Goal: Task Accomplishment & Management: Manage account settings

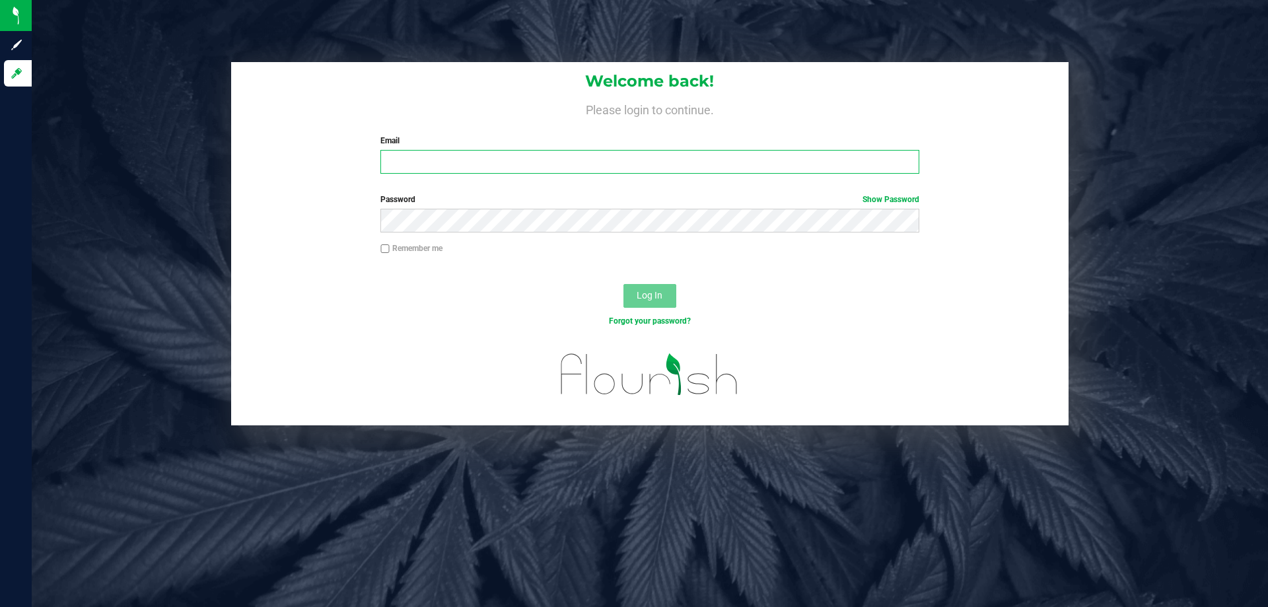
click at [501, 170] on input "Email" at bounding box center [649, 162] width 538 height 24
type input "[EMAIL_ADDRESS][DOMAIN_NAME]"
click at [624, 284] on button "Log In" at bounding box center [650, 296] width 53 height 24
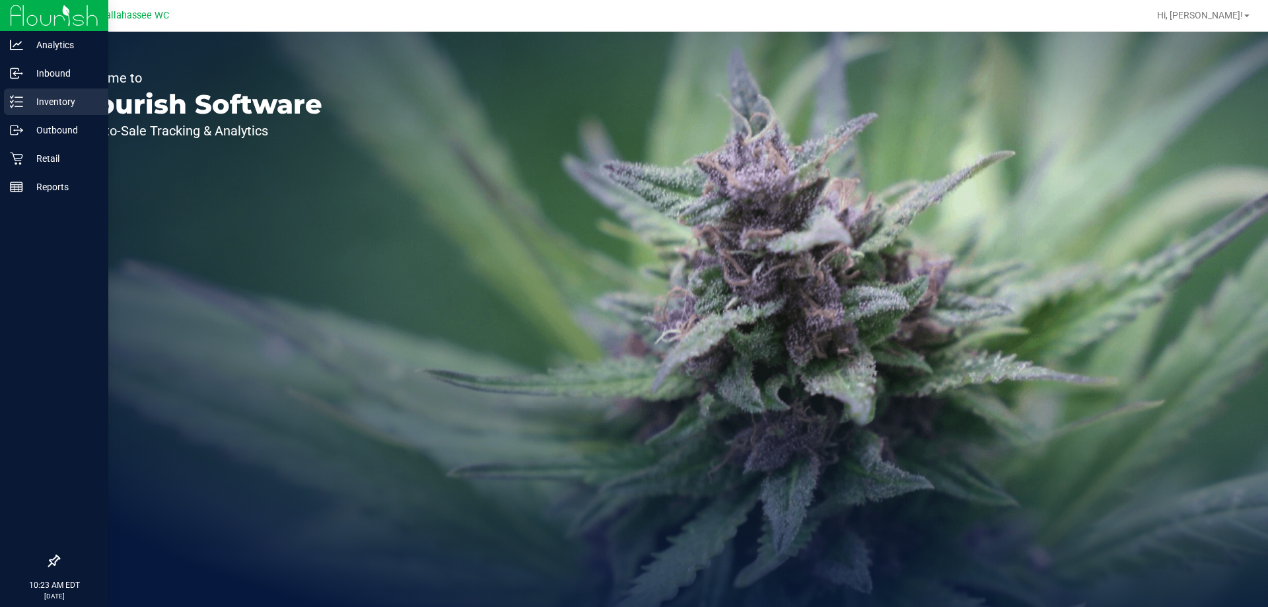
click at [24, 104] on p "Inventory" at bounding box center [62, 102] width 79 height 16
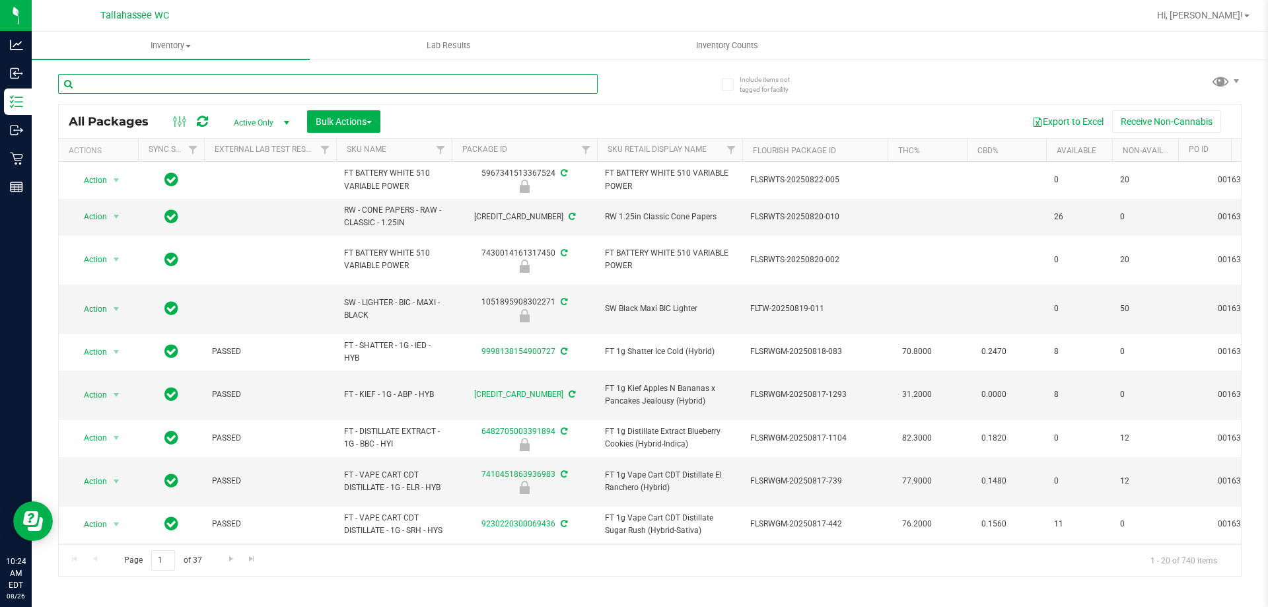
click at [237, 85] on input "text" at bounding box center [328, 84] width 540 height 20
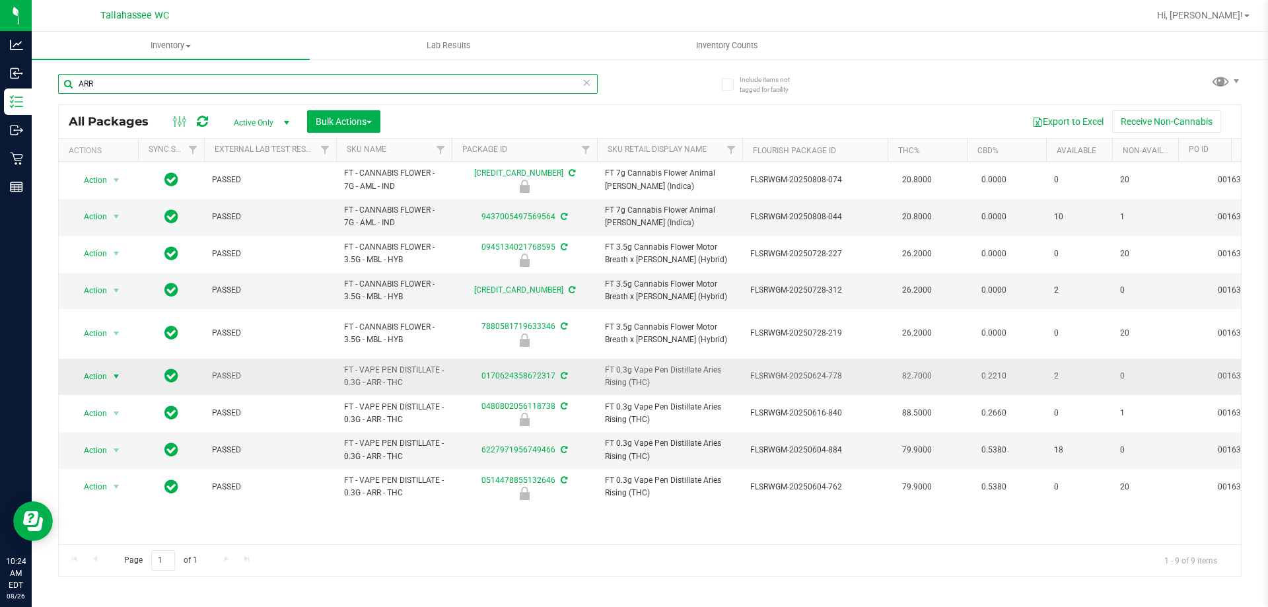
type input "ARR"
click at [104, 367] on span "Action" at bounding box center [90, 376] width 36 height 18
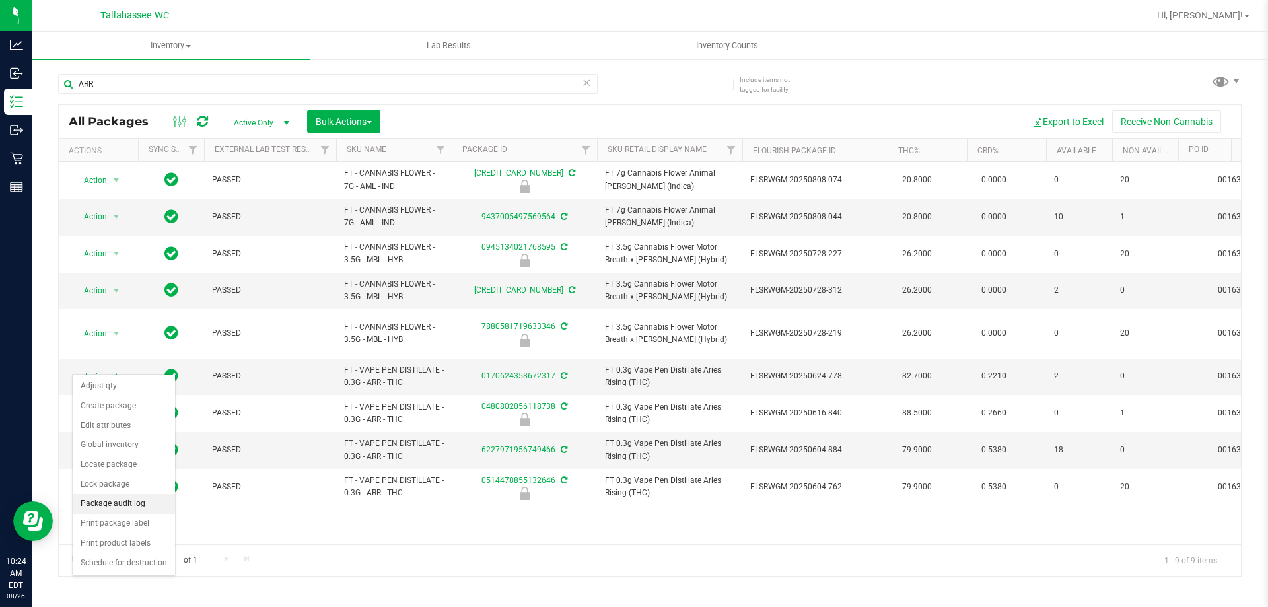
click at [149, 503] on li "Package audit log" at bounding box center [124, 504] width 102 height 20
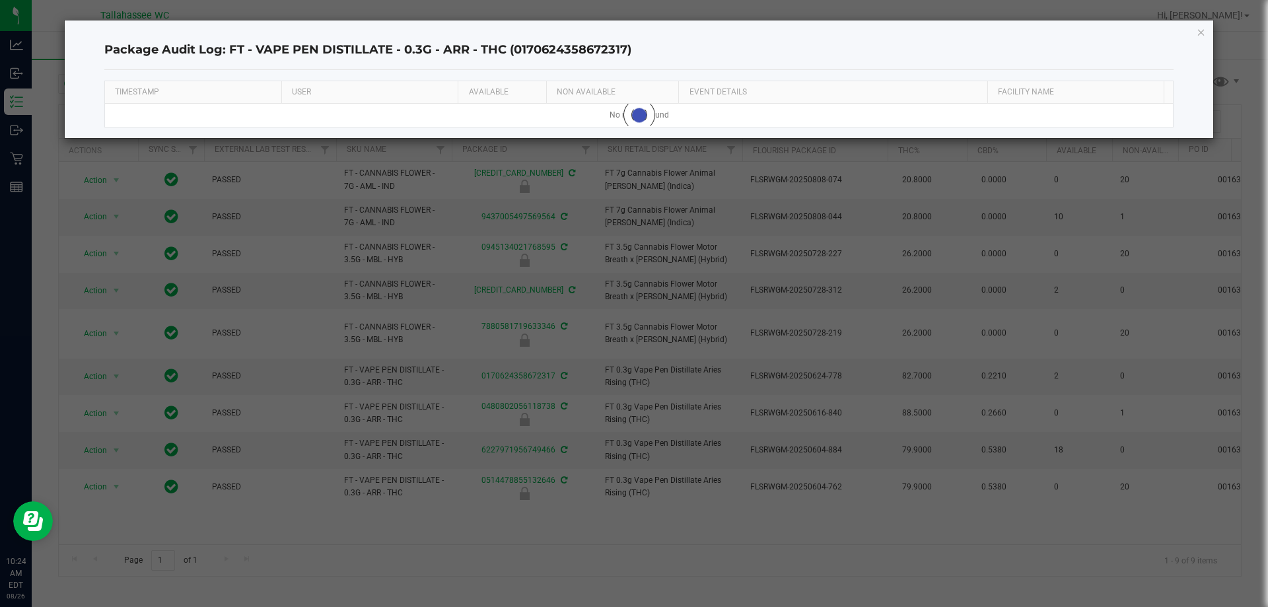
click at [1198, 32] on icon "button" at bounding box center [1201, 32] width 9 height 16
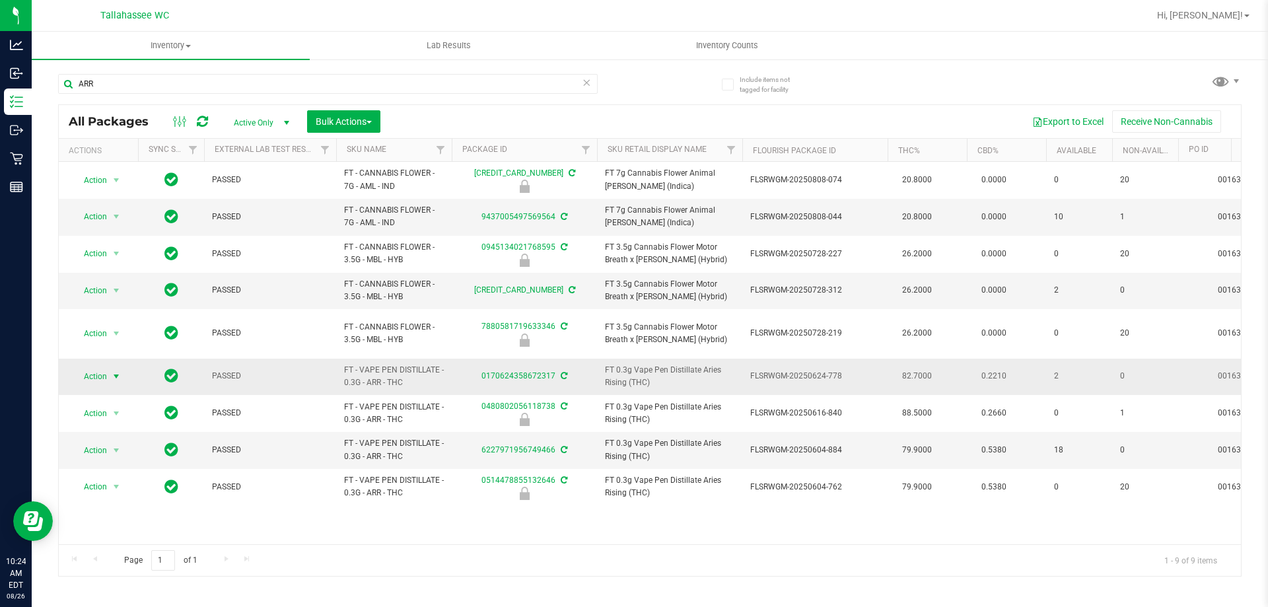
click at [101, 367] on span "Action" at bounding box center [90, 376] width 36 height 18
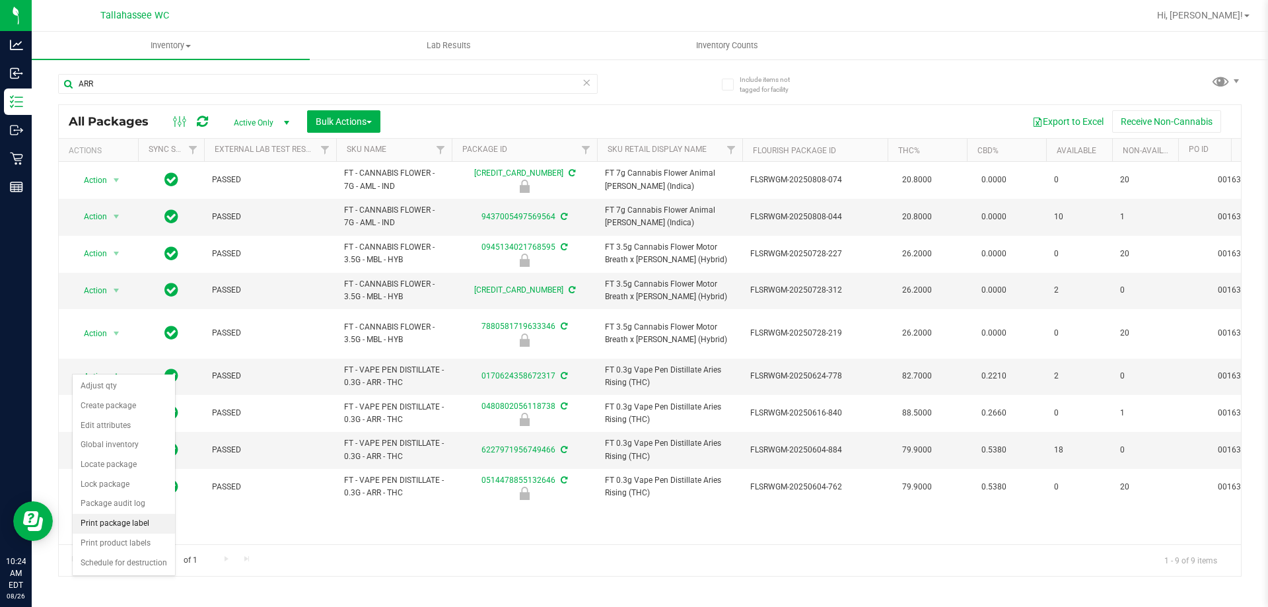
click at [100, 523] on li "Print package label" at bounding box center [124, 524] width 102 height 20
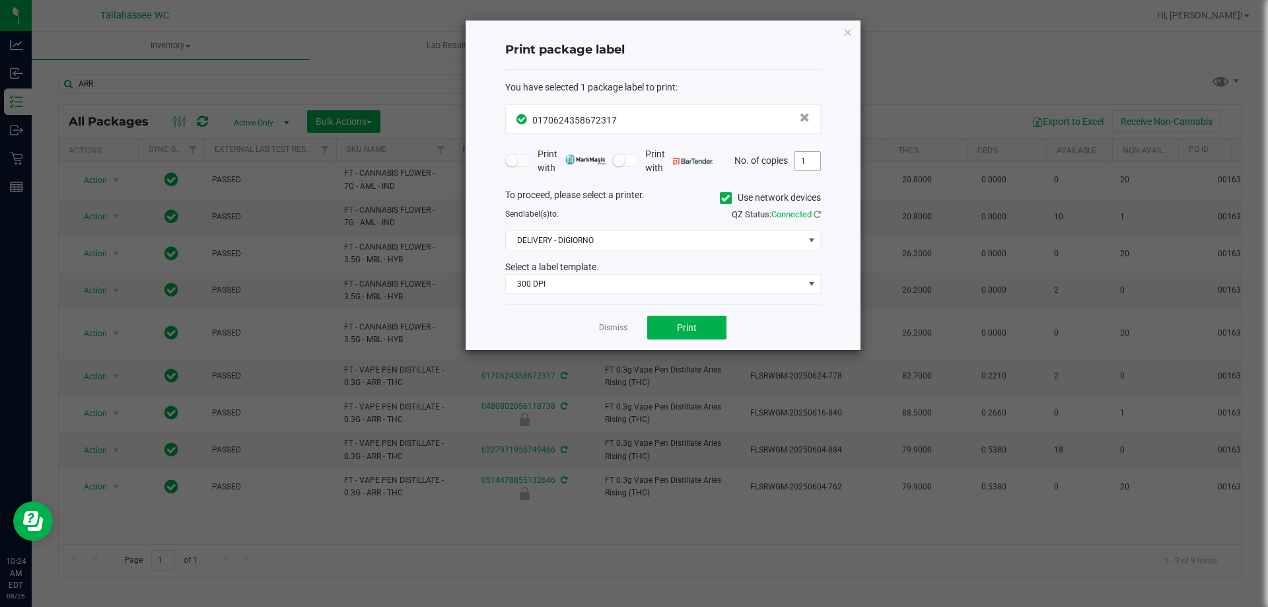
click at [817, 157] on input "1" at bounding box center [807, 161] width 25 height 18
type input "2"
click at [727, 288] on span "300 DPI" at bounding box center [655, 284] width 298 height 18
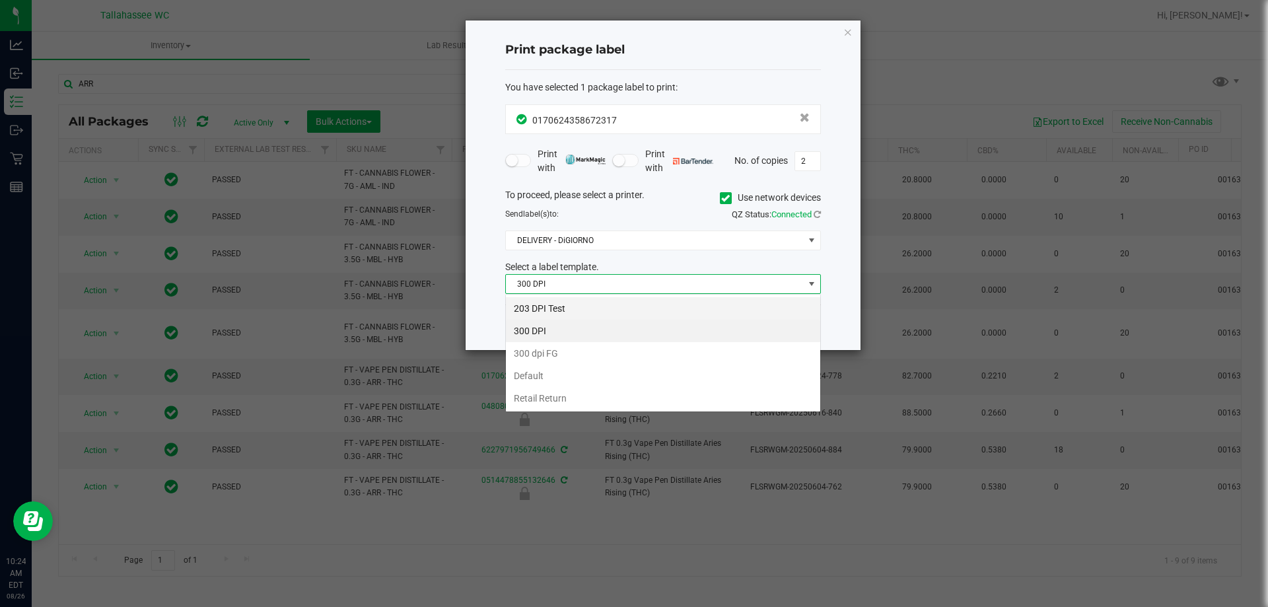
scroll to position [20, 316]
click at [639, 308] on li "203 DPI Test" at bounding box center [663, 308] width 314 height 22
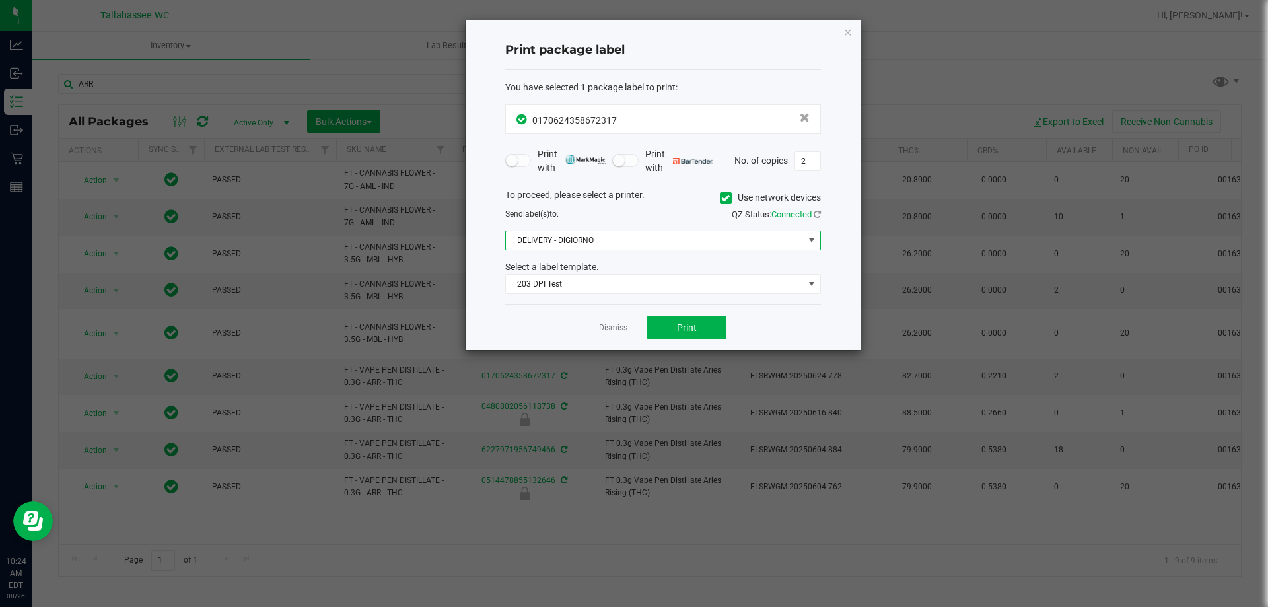
click at [709, 238] on span "DELIVERY - DiGIORNO" at bounding box center [655, 240] width 298 height 18
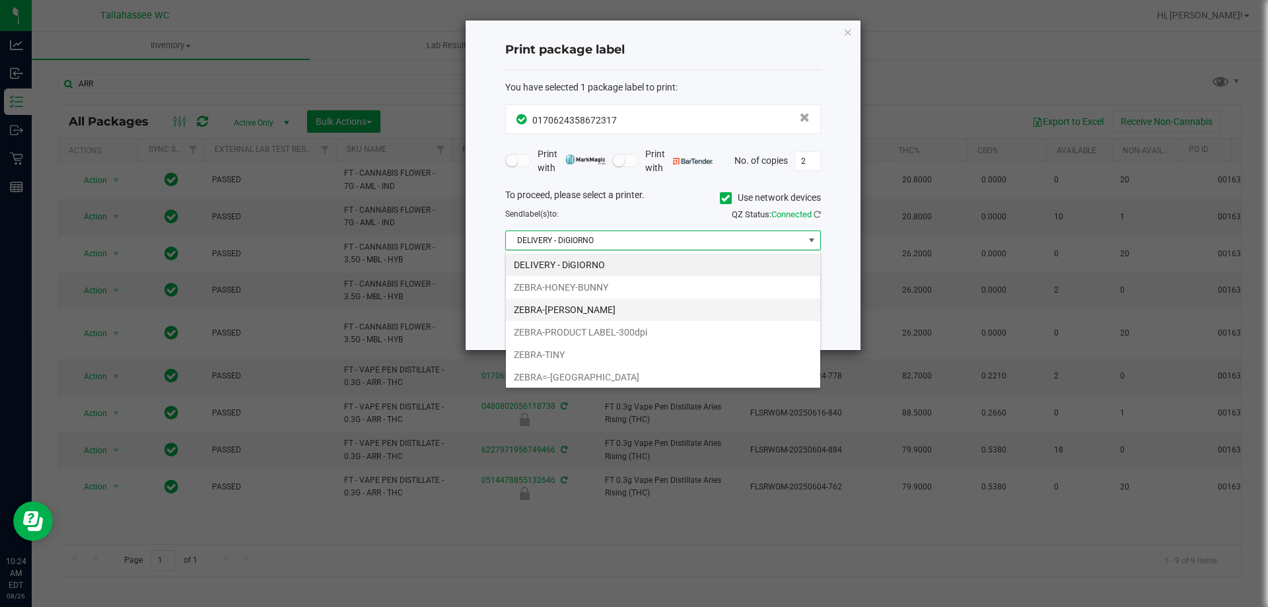
click at [623, 306] on li "ZEBRA-[PERSON_NAME]" at bounding box center [663, 310] width 314 height 22
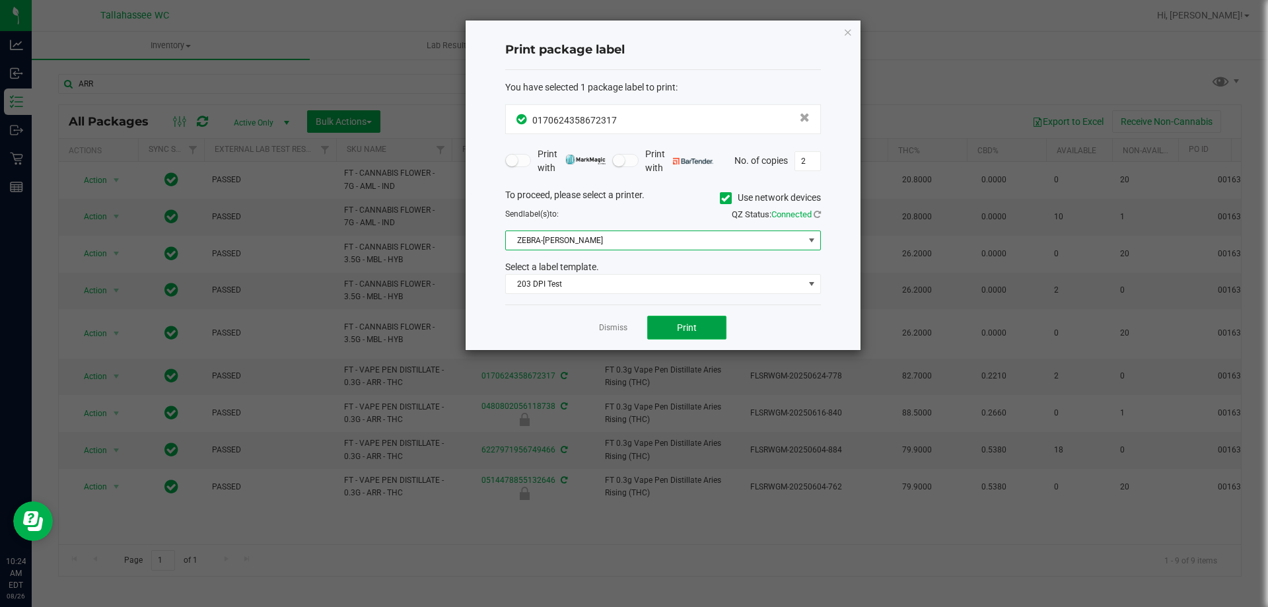
click at [701, 334] on button "Print" at bounding box center [686, 328] width 79 height 24
click at [616, 330] on link "Dismiss" at bounding box center [613, 327] width 28 height 11
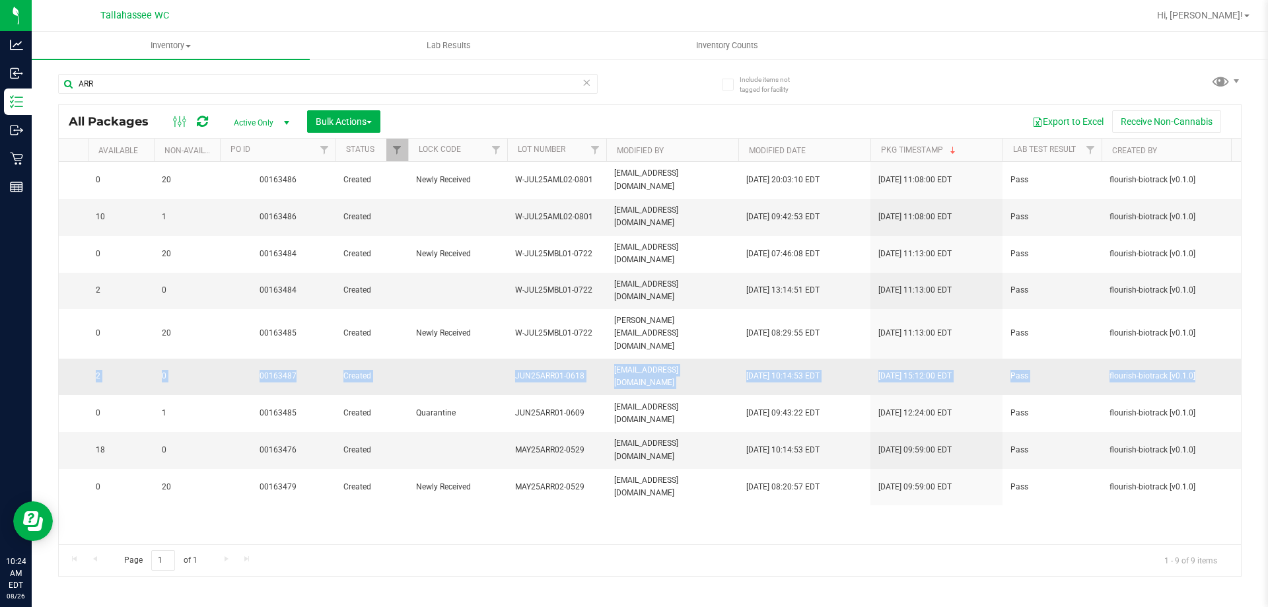
scroll to position [0, 985]
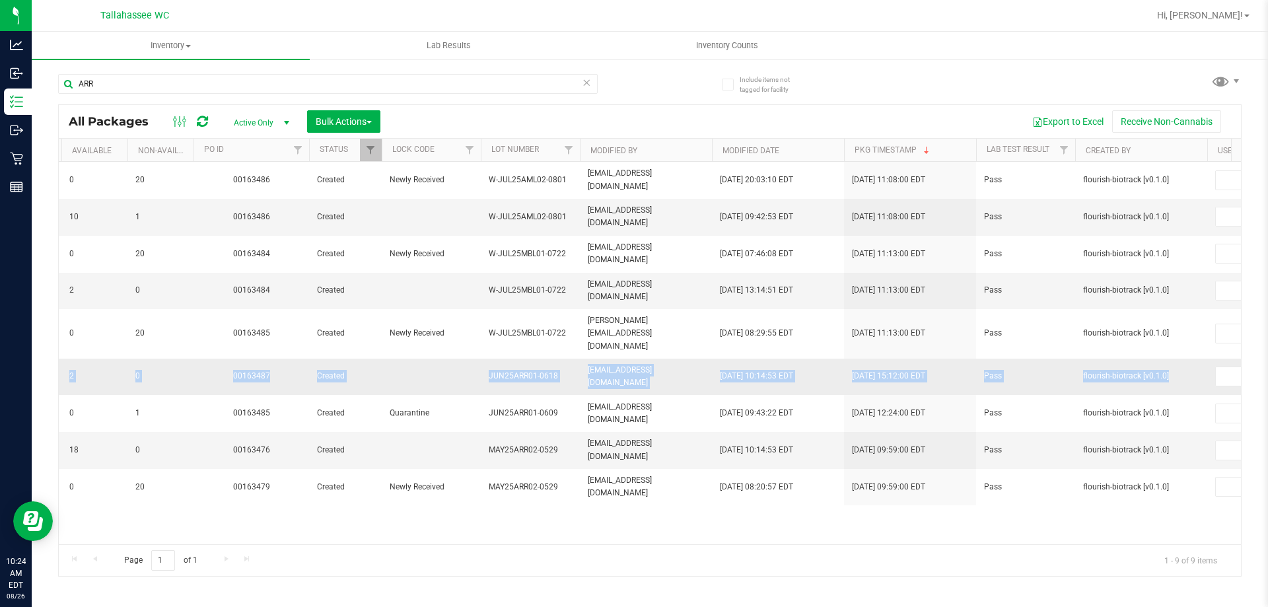
drag, startPoint x: 621, startPoint y: 362, endPoint x: 559, endPoint y: 357, distance: 62.3
click at [559, 359] on tr "Action Action Adjust qty Create package Edit attributes Global inventory Locate…" at bounding box center [529, 377] width 2910 height 36
click at [568, 370] on span "JUN25ARR01-0618" at bounding box center [530, 376] width 83 height 13
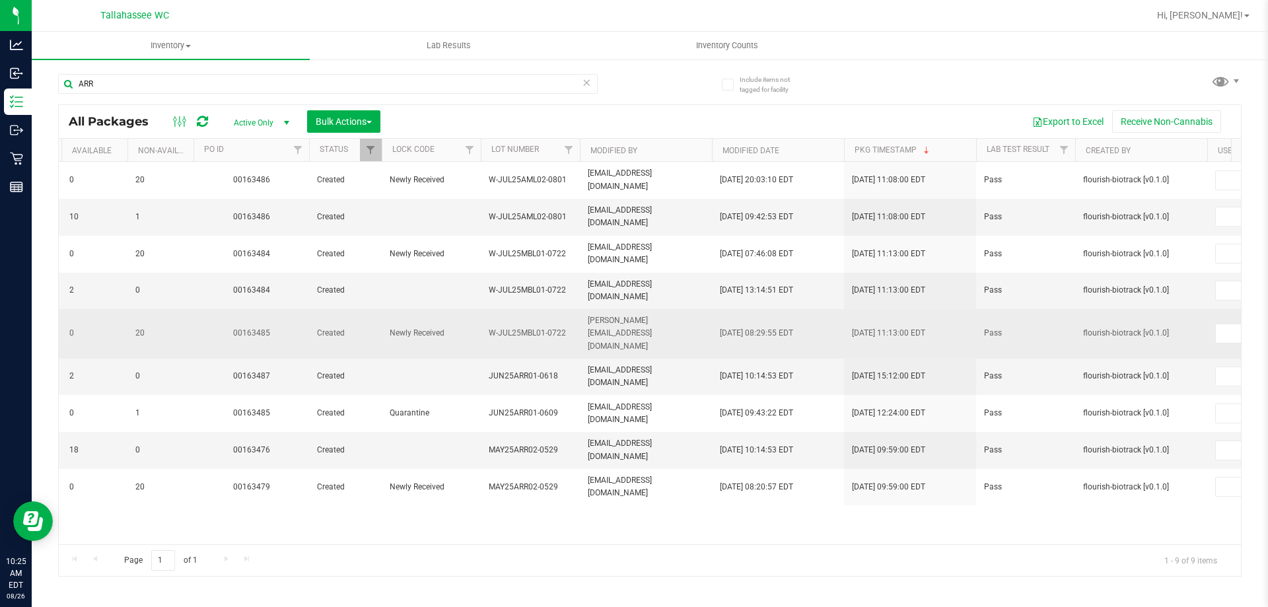
click at [563, 327] on span "W-JUL25MBL01-0722" at bounding box center [530, 333] width 83 height 13
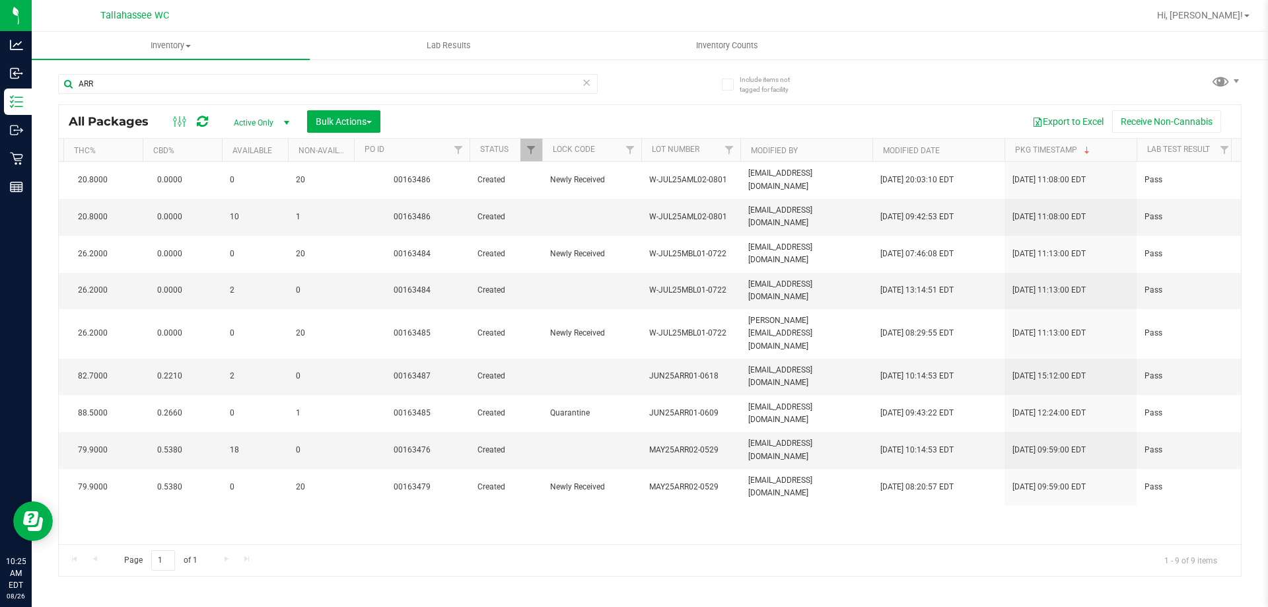
scroll to position [0, 0]
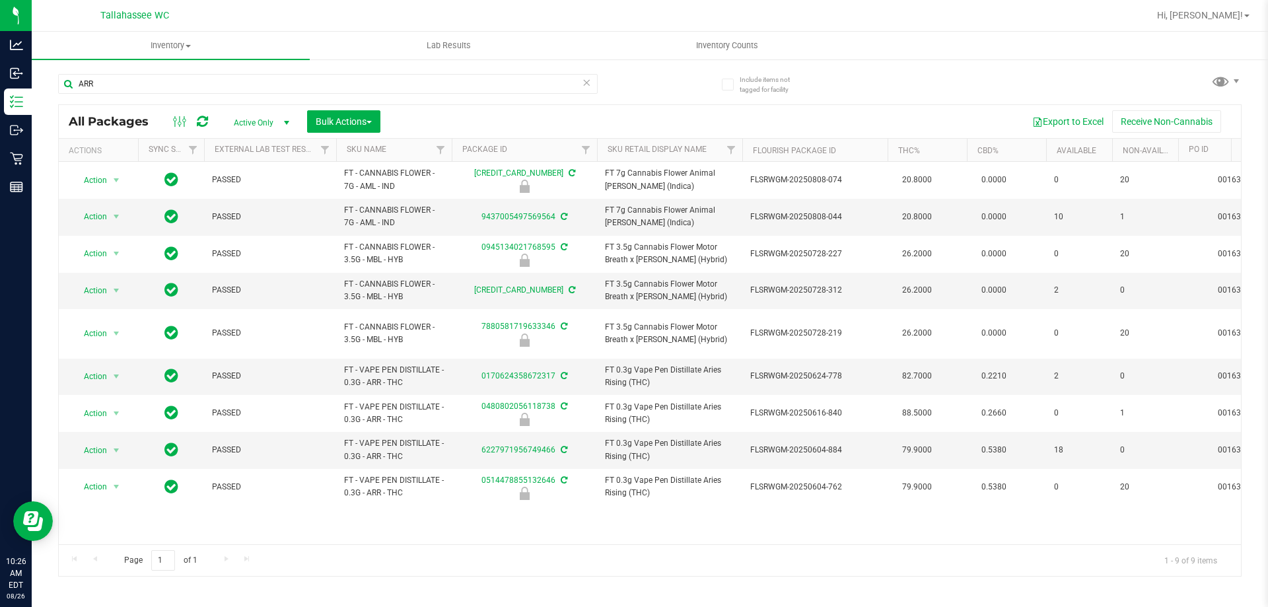
click at [590, 81] on icon at bounding box center [586, 82] width 9 height 16
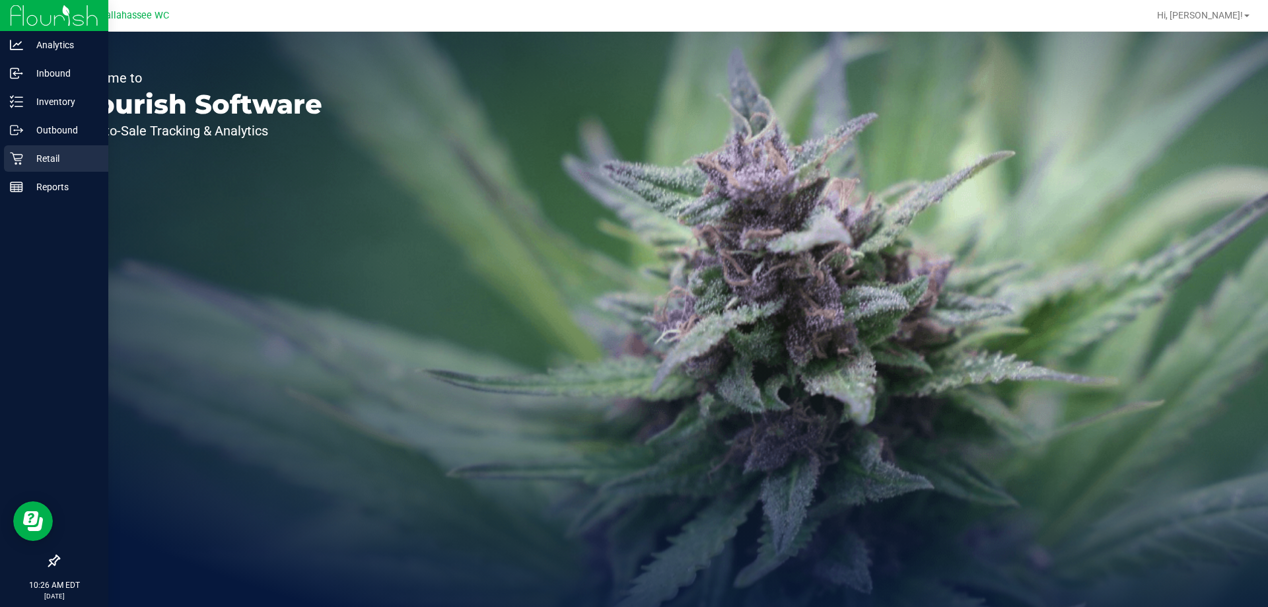
click at [40, 159] on p "Retail" at bounding box center [62, 159] width 79 height 16
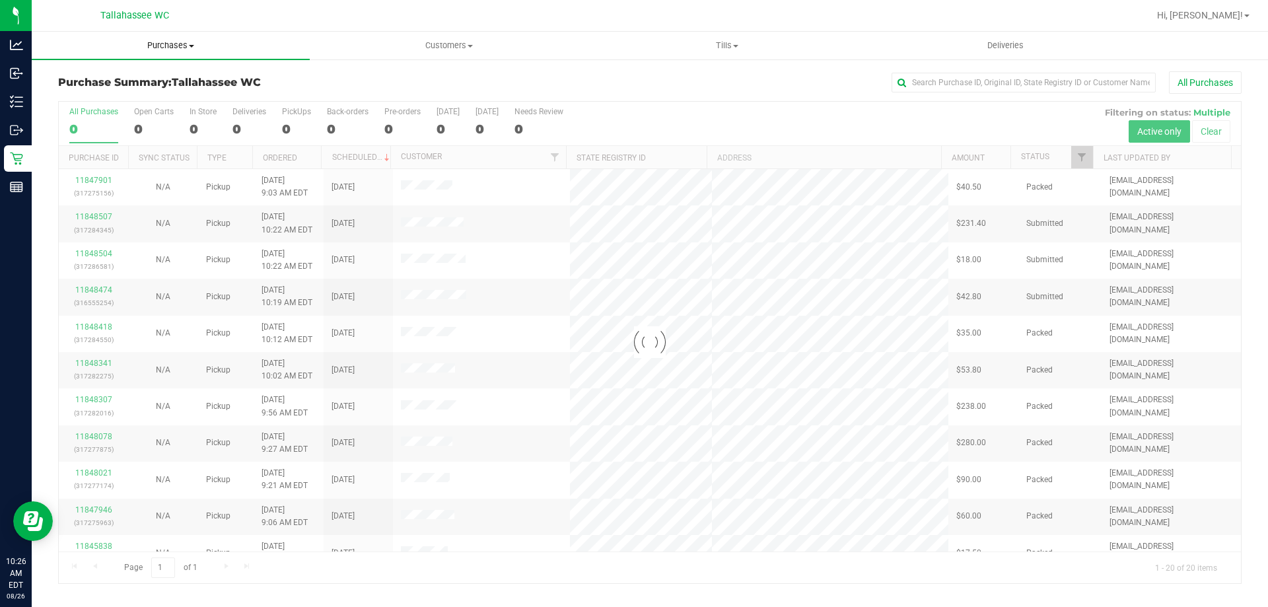
click at [182, 46] on span "Purchases" at bounding box center [171, 46] width 278 height 12
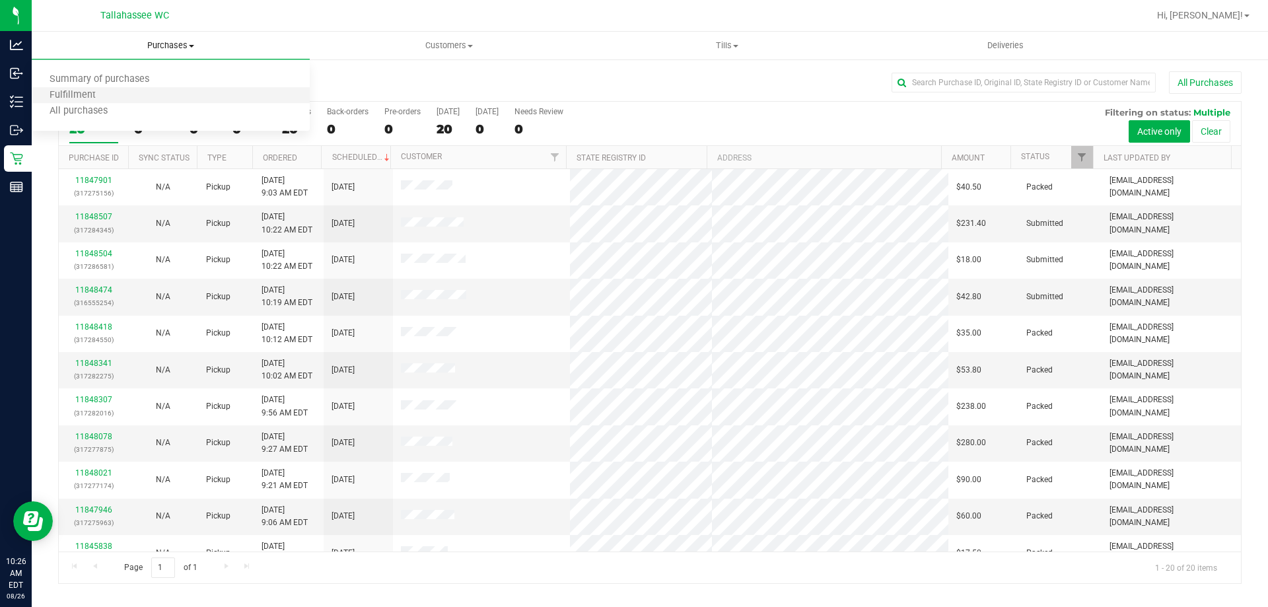
click at [121, 96] on li "Fulfillment" at bounding box center [171, 96] width 278 height 16
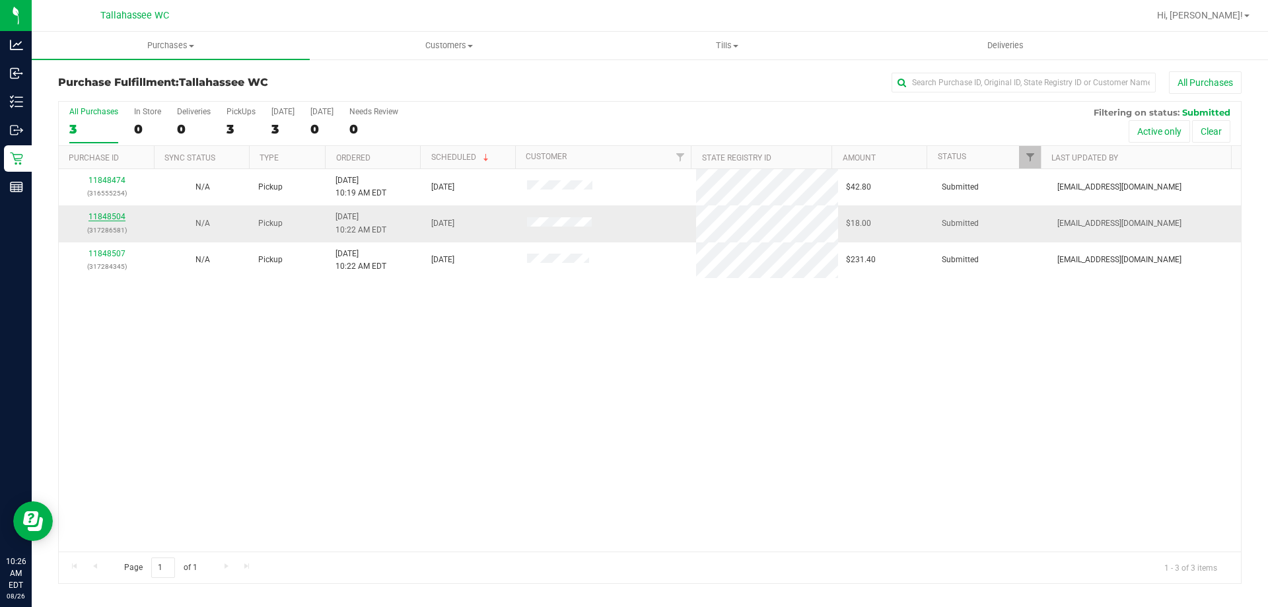
click at [106, 217] on link "11848504" at bounding box center [107, 216] width 37 height 9
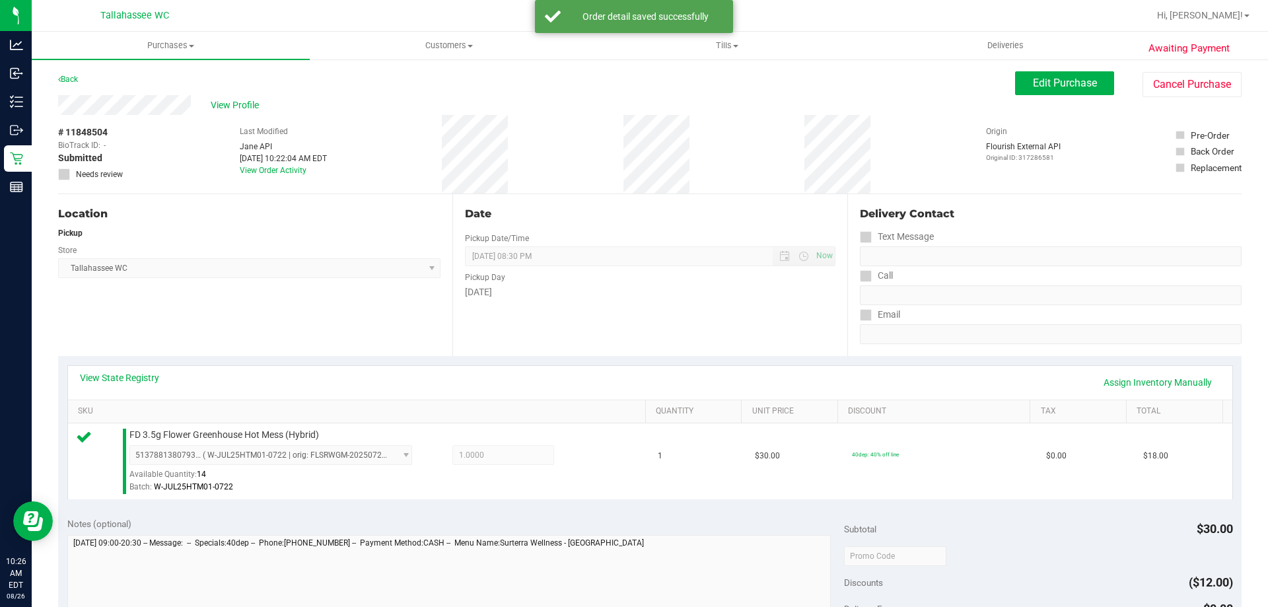
scroll to position [396, 0]
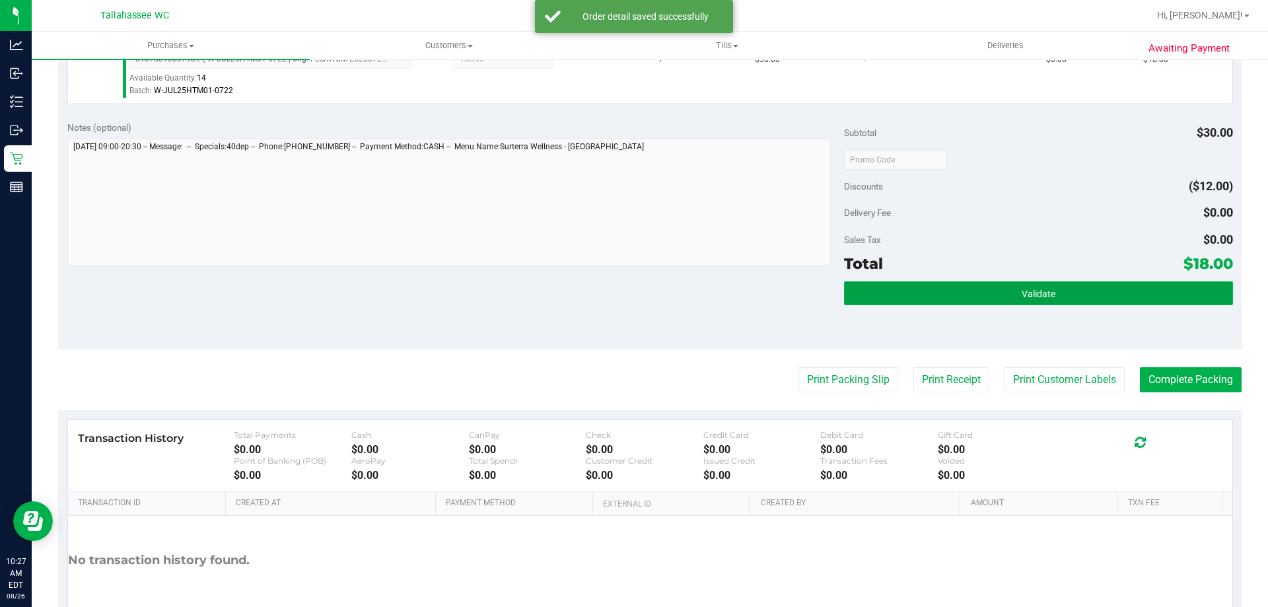
click at [978, 289] on button "Validate" at bounding box center [1038, 293] width 388 height 24
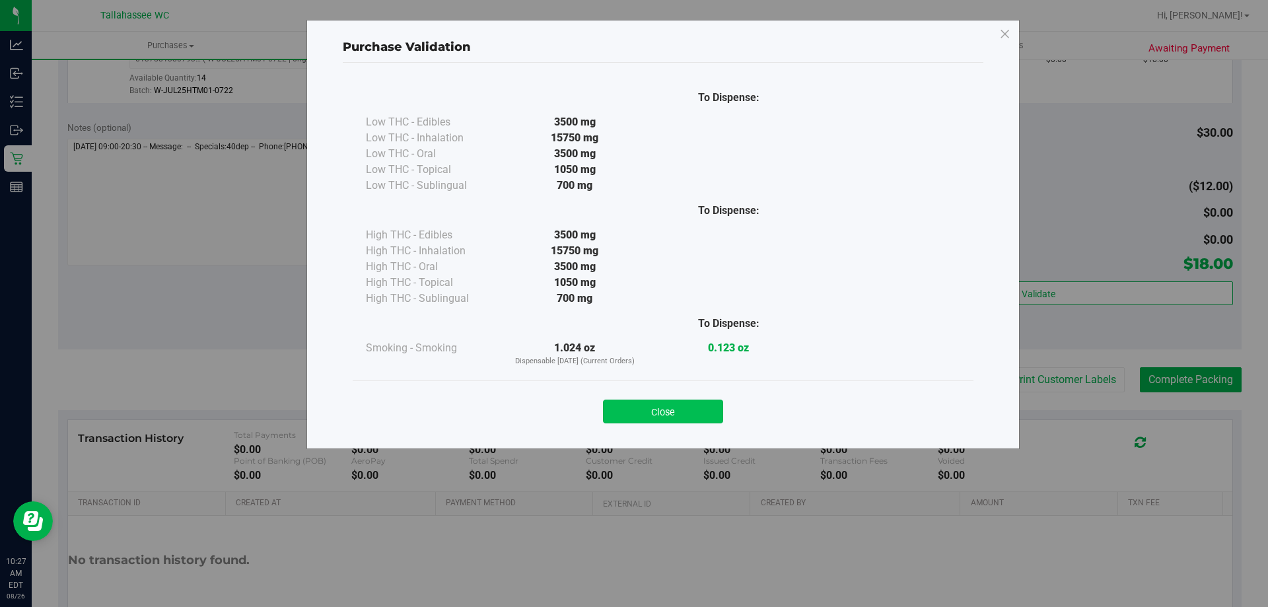
click at [694, 404] on button "Close" at bounding box center [663, 412] width 120 height 24
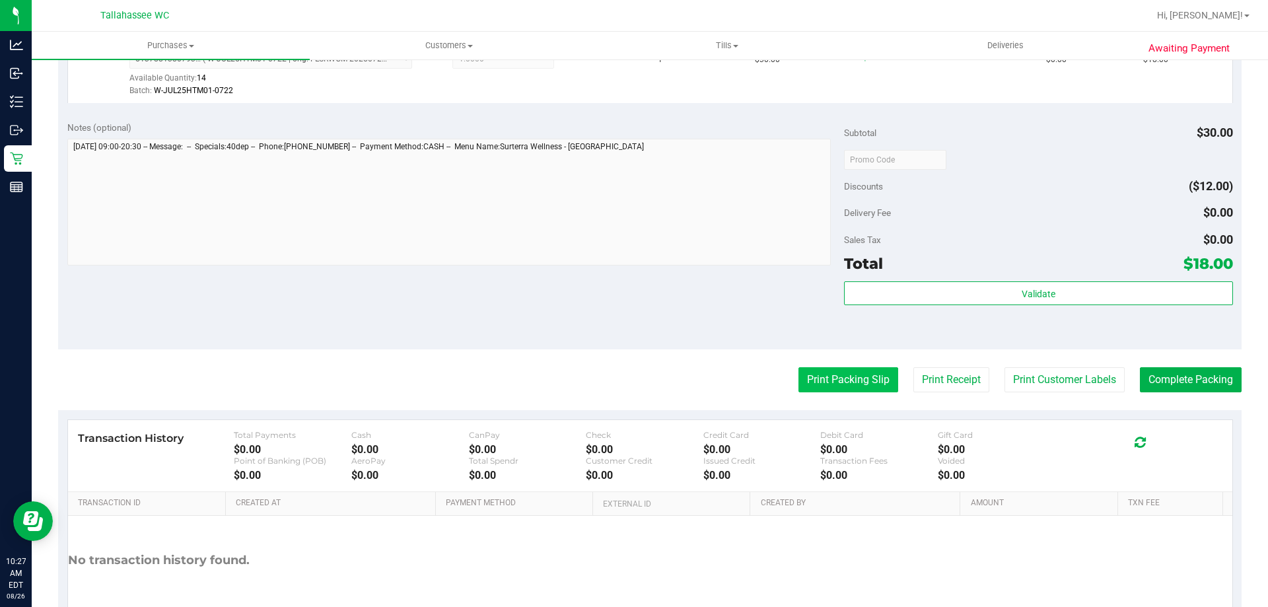
click at [837, 371] on button "Print Packing Slip" at bounding box center [849, 379] width 100 height 25
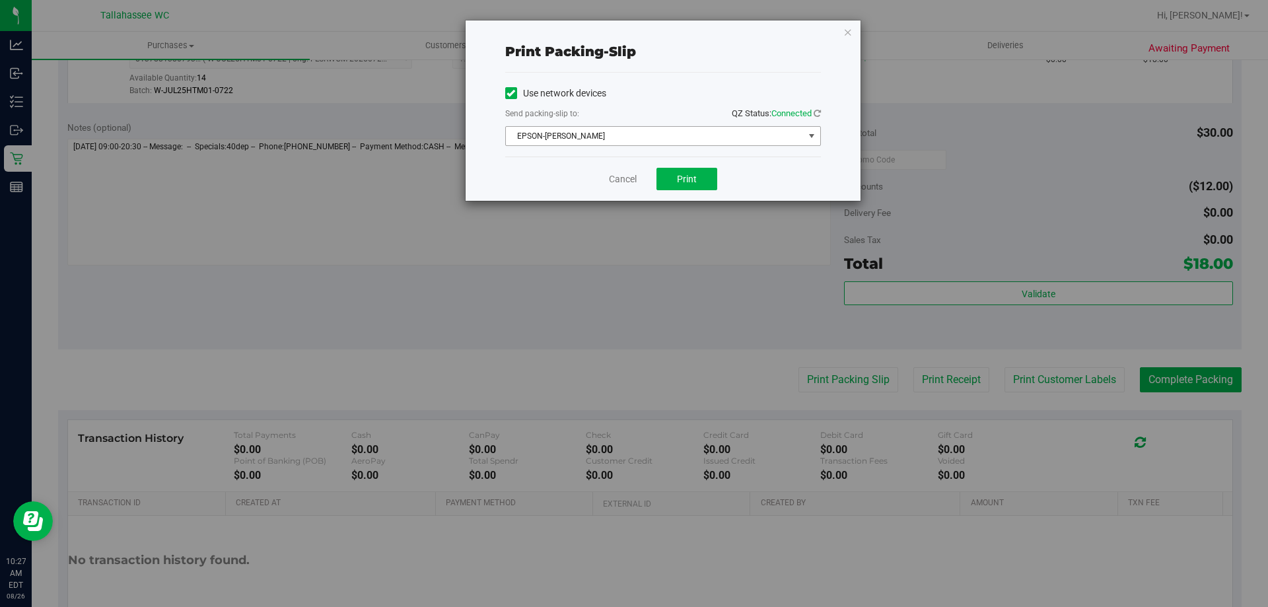
click at [692, 139] on span "EPSON-AKON" at bounding box center [655, 136] width 298 height 18
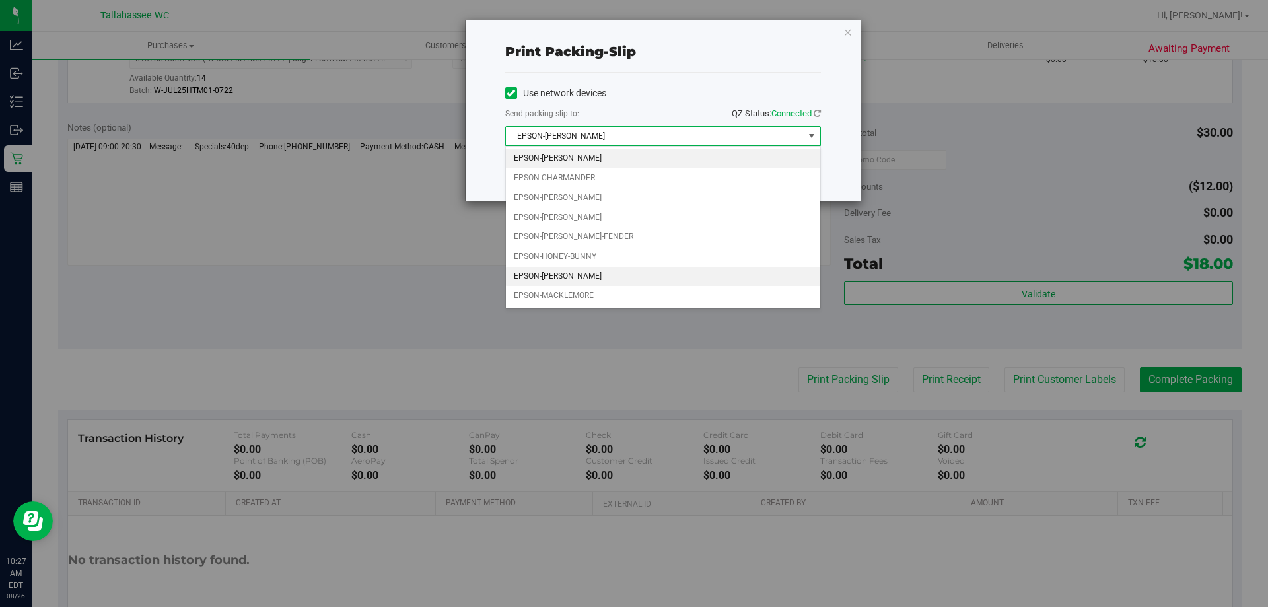
click at [594, 270] on li "EPSON-LEE-BRICE" at bounding box center [663, 277] width 314 height 20
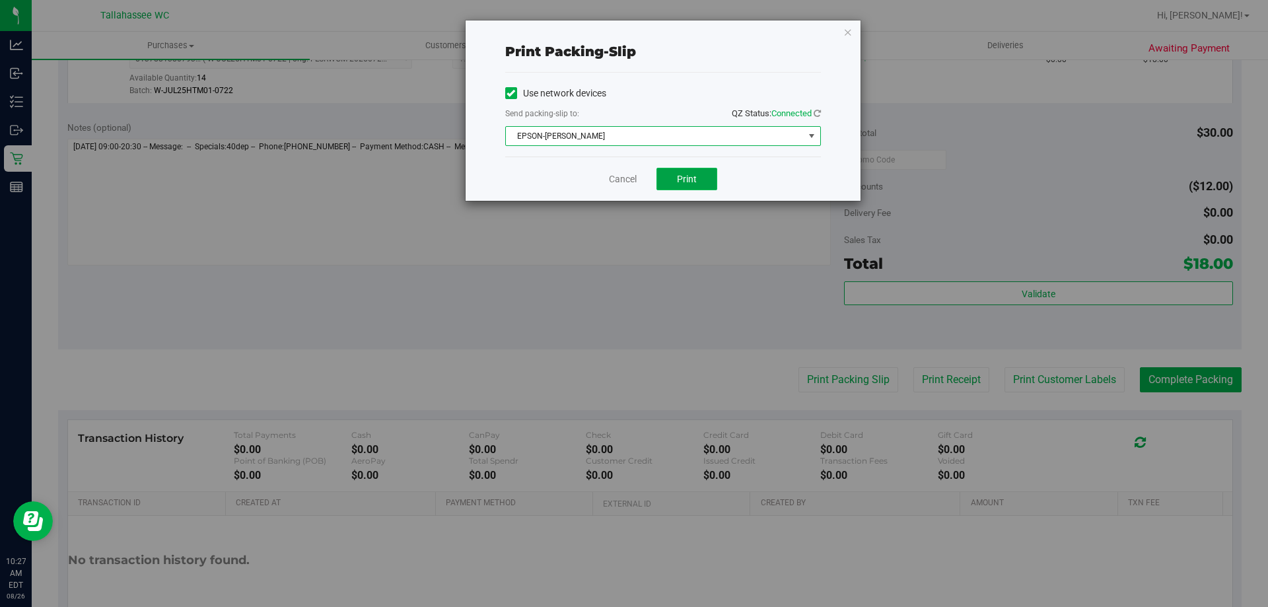
click at [686, 186] on button "Print" at bounding box center [687, 179] width 61 height 22
click at [631, 182] on link "Cancel" at bounding box center [623, 179] width 28 height 14
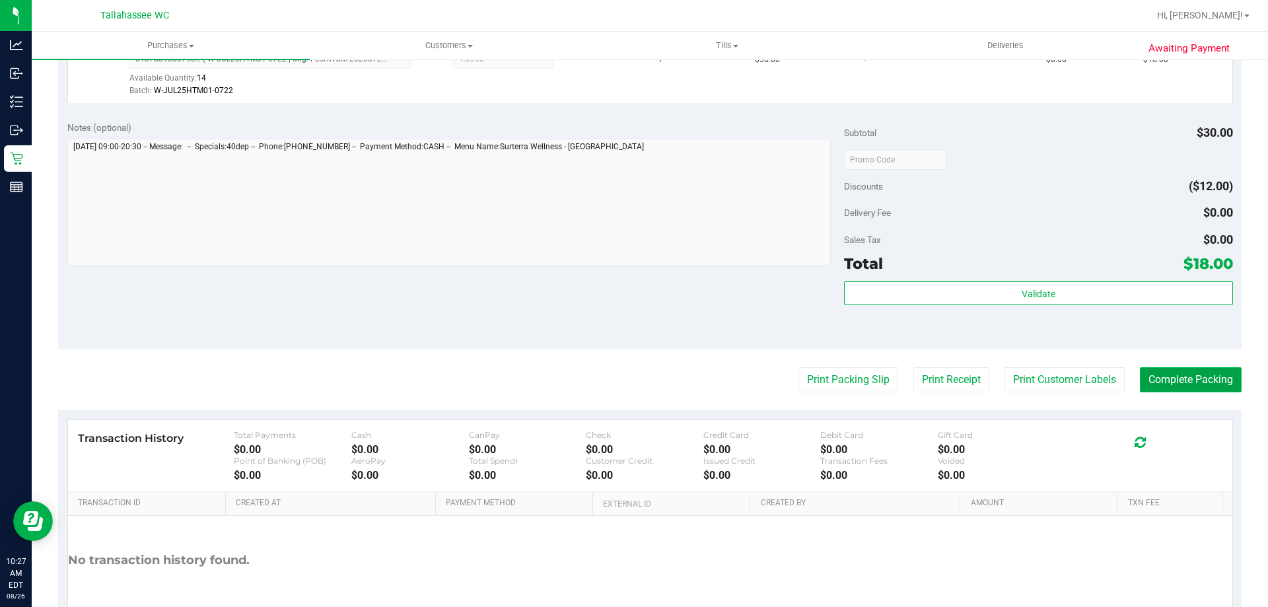
click at [1159, 381] on button "Complete Packing" at bounding box center [1191, 379] width 102 height 25
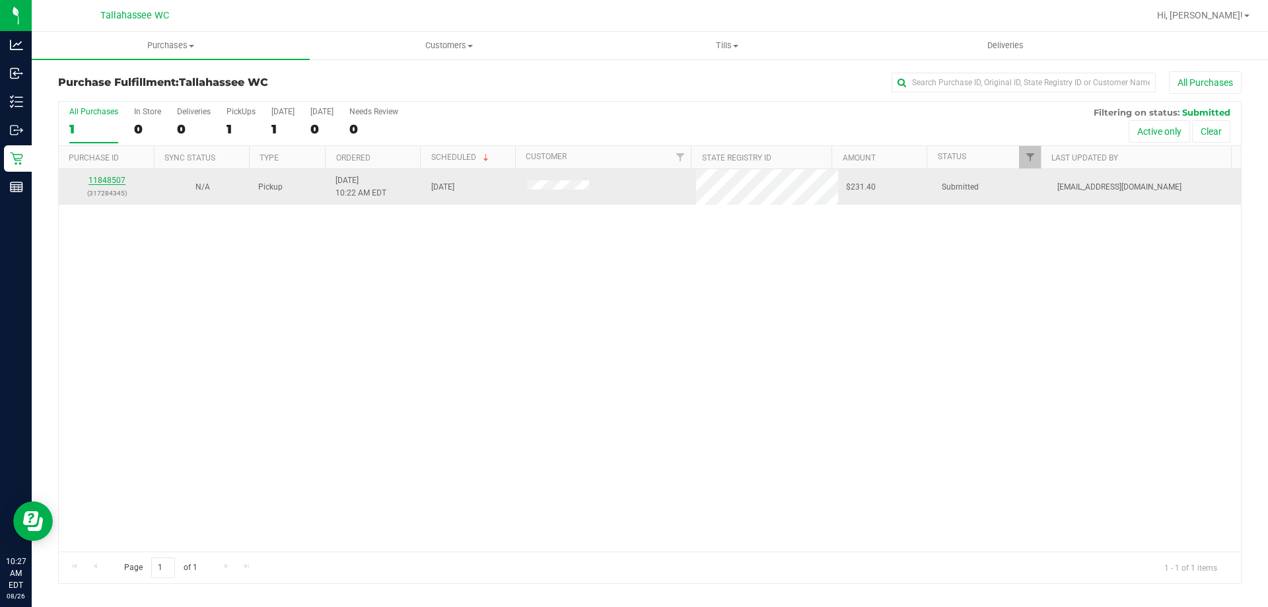
click at [109, 180] on link "11848507" at bounding box center [107, 180] width 37 height 9
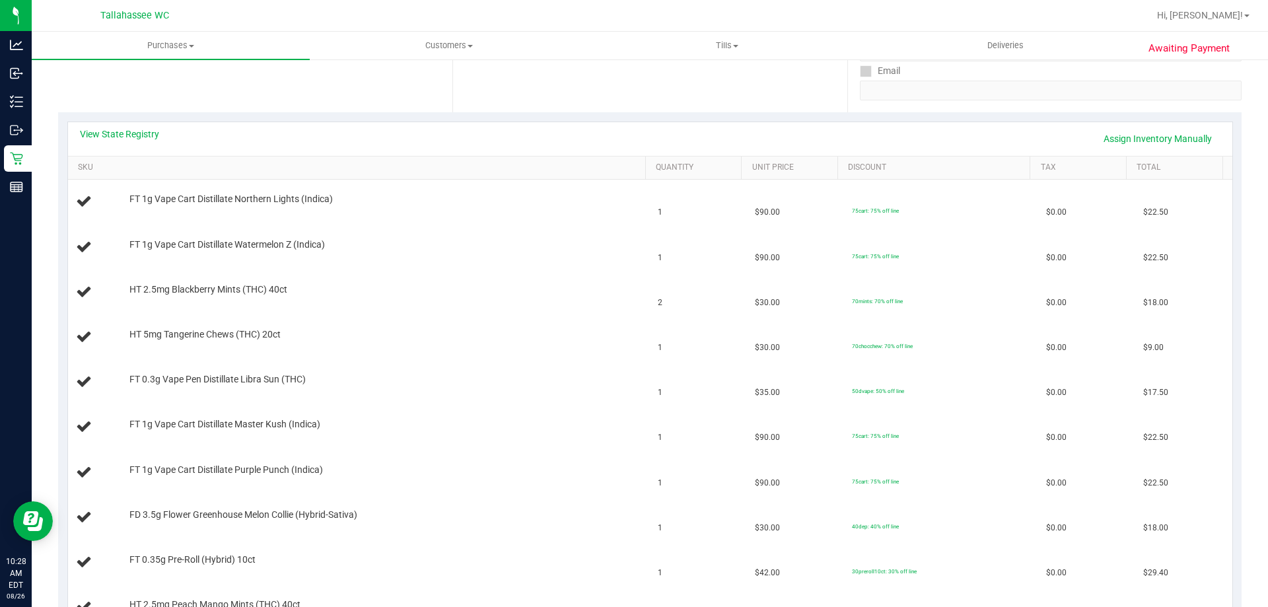
scroll to position [198, 0]
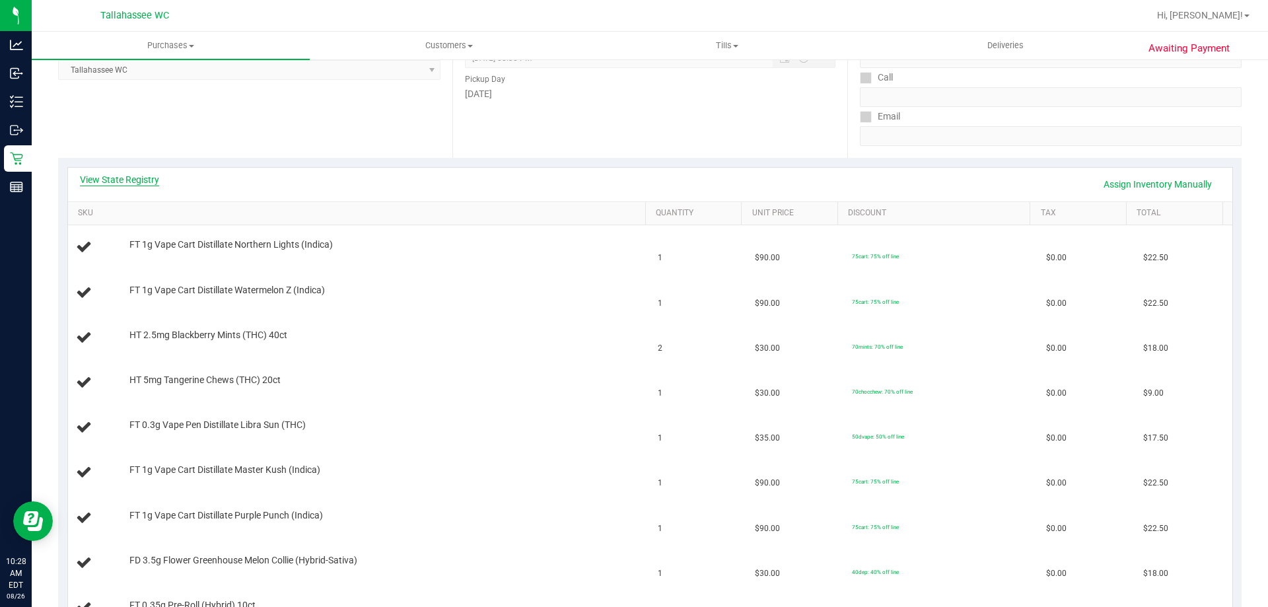
click at [141, 174] on link "View State Registry" at bounding box center [119, 179] width 79 height 13
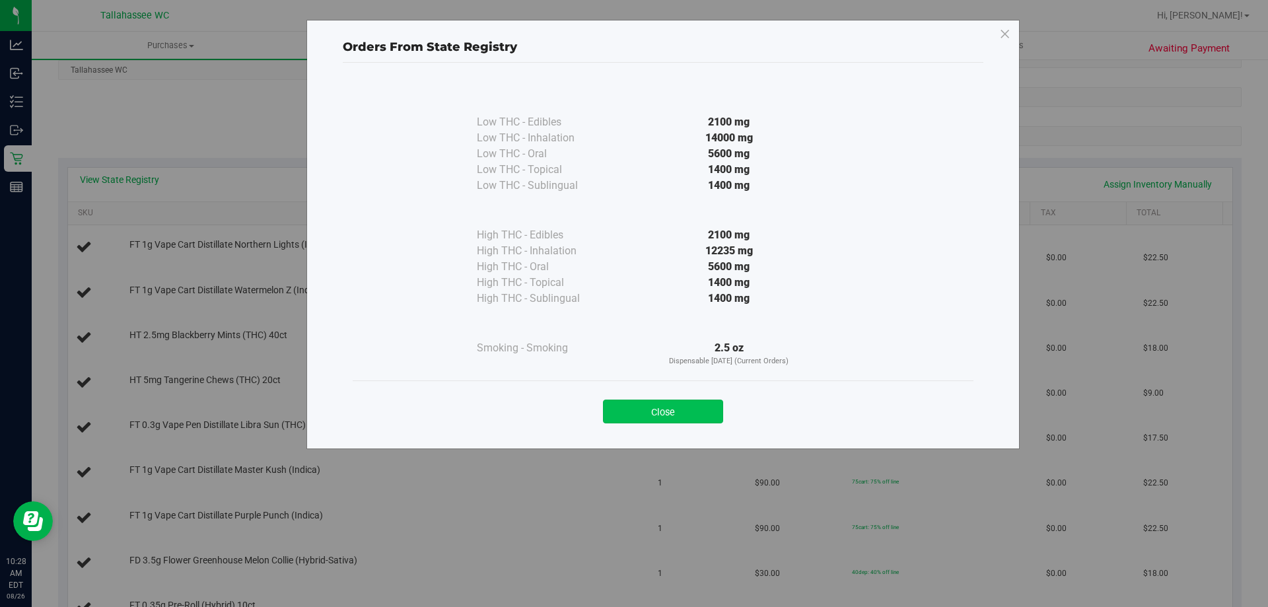
click at [688, 407] on button "Close" at bounding box center [663, 412] width 120 height 24
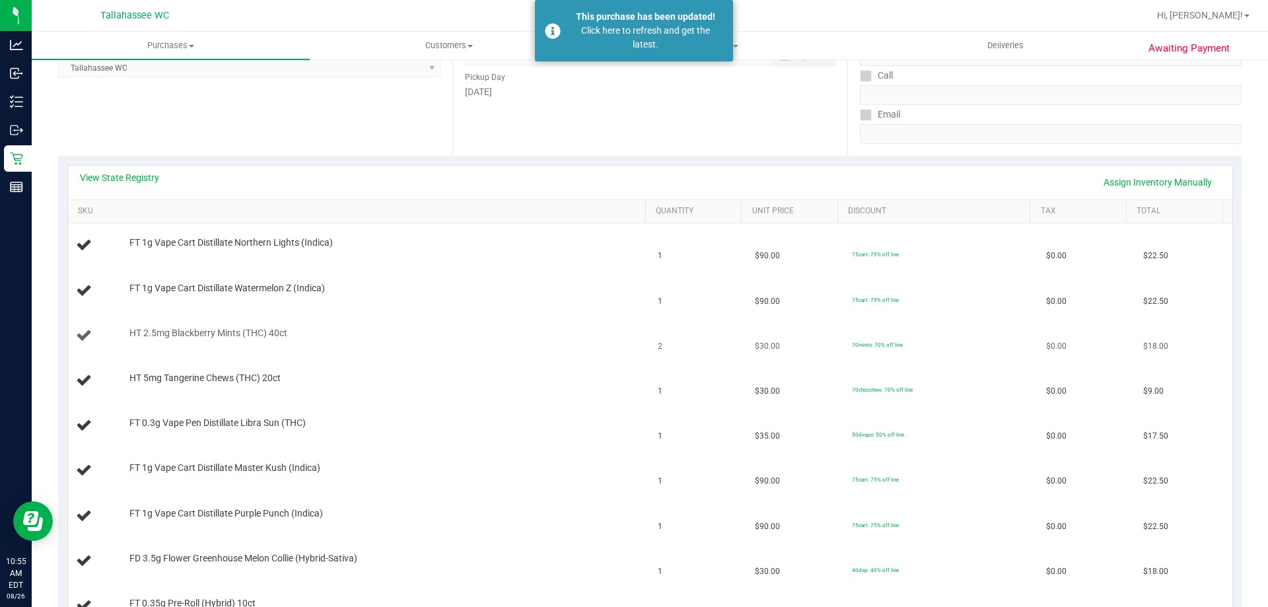
scroll to position [0, 0]
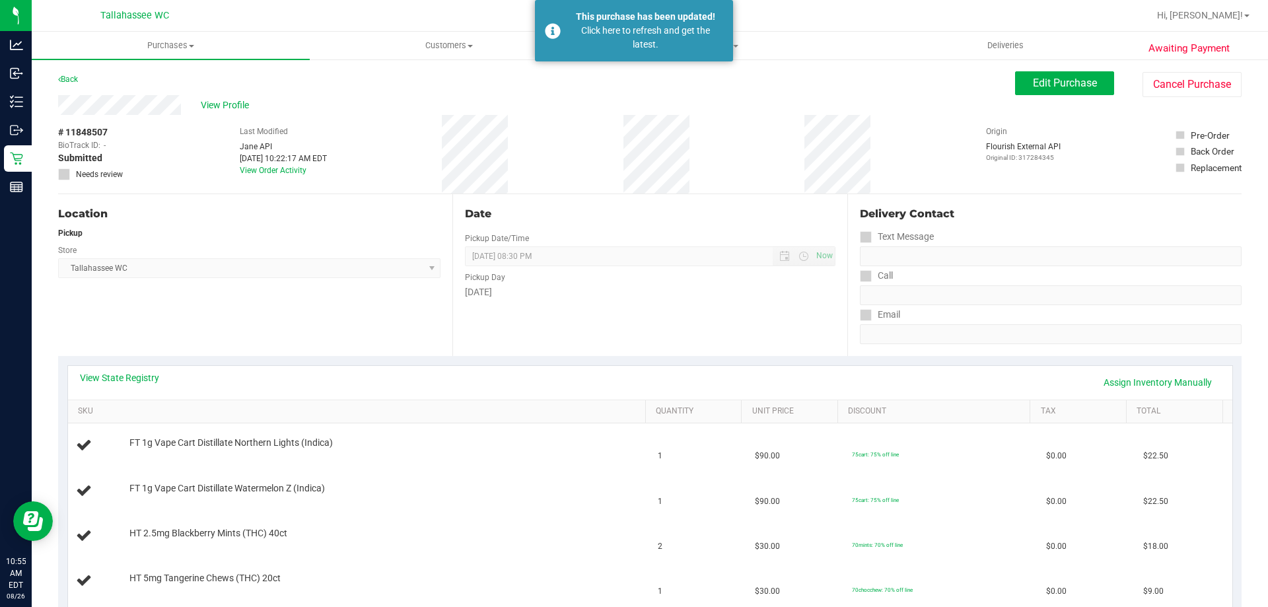
click at [81, 83] on div "Back Edit Purchase Cancel Purchase" at bounding box center [650, 83] width 1184 height 24
click at [78, 79] on link "Back" at bounding box center [68, 79] width 20 height 9
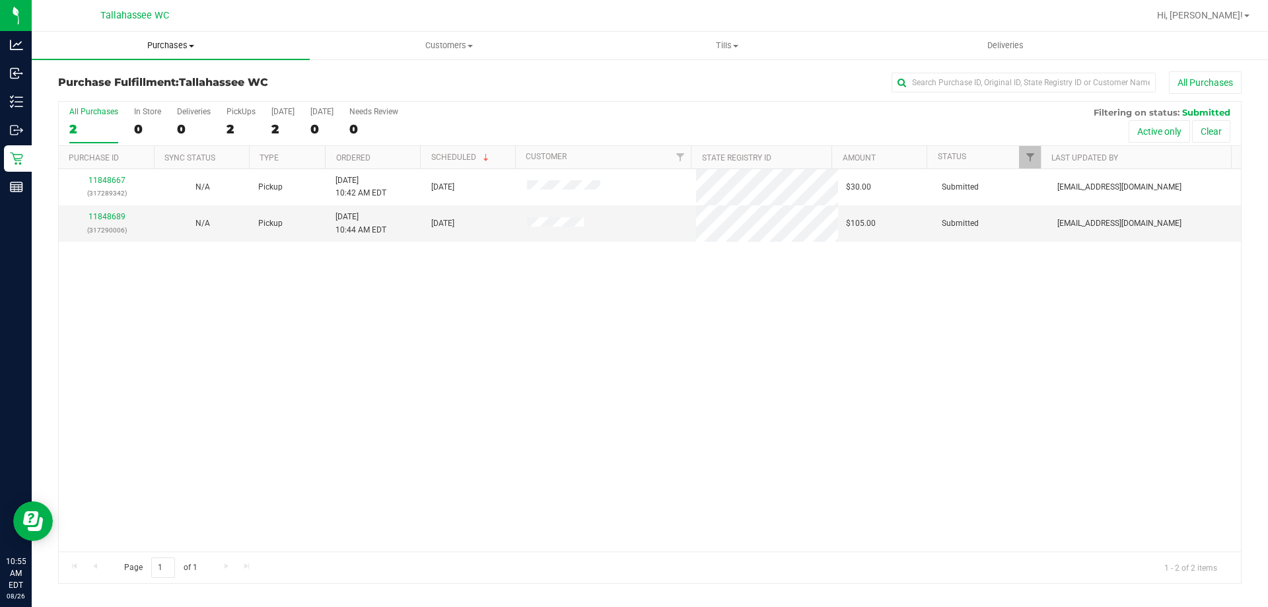
click at [184, 44] on span "Purchases" at bounding box center [171, 46] width 278 height 12
click at [137, 83] on span "Summary of purchases" at bounding box center [99, 79] width 135 height 11
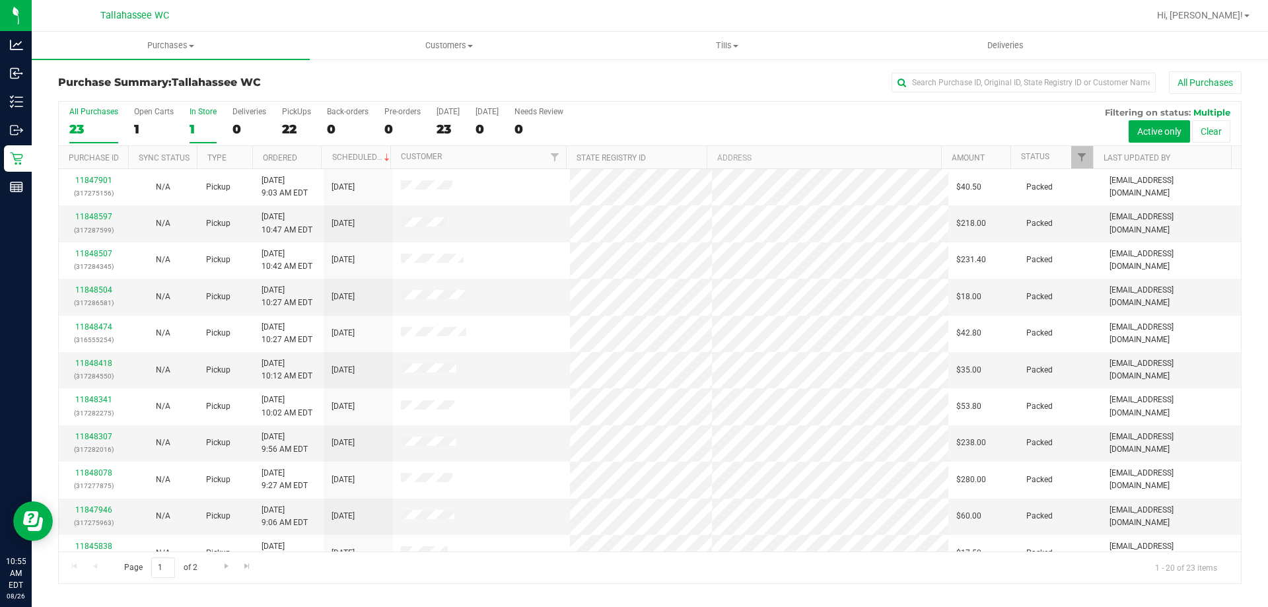
click at [201, 128] on div "1" at bounding box center [203, 129] width 27 height 15
click at [0, 0] on input "In Store 1" at bounding box center [0, 0] width 0 height 0
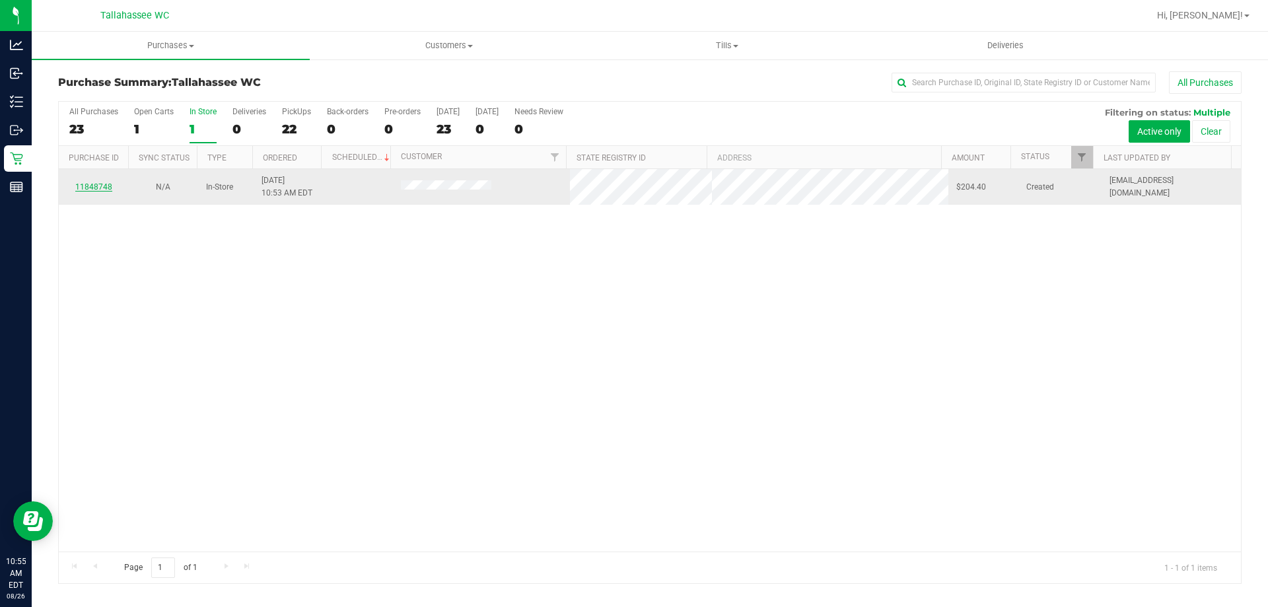
click at [99, 185] on link "11848748" at bounding box center [93, 186] width 37 height 9
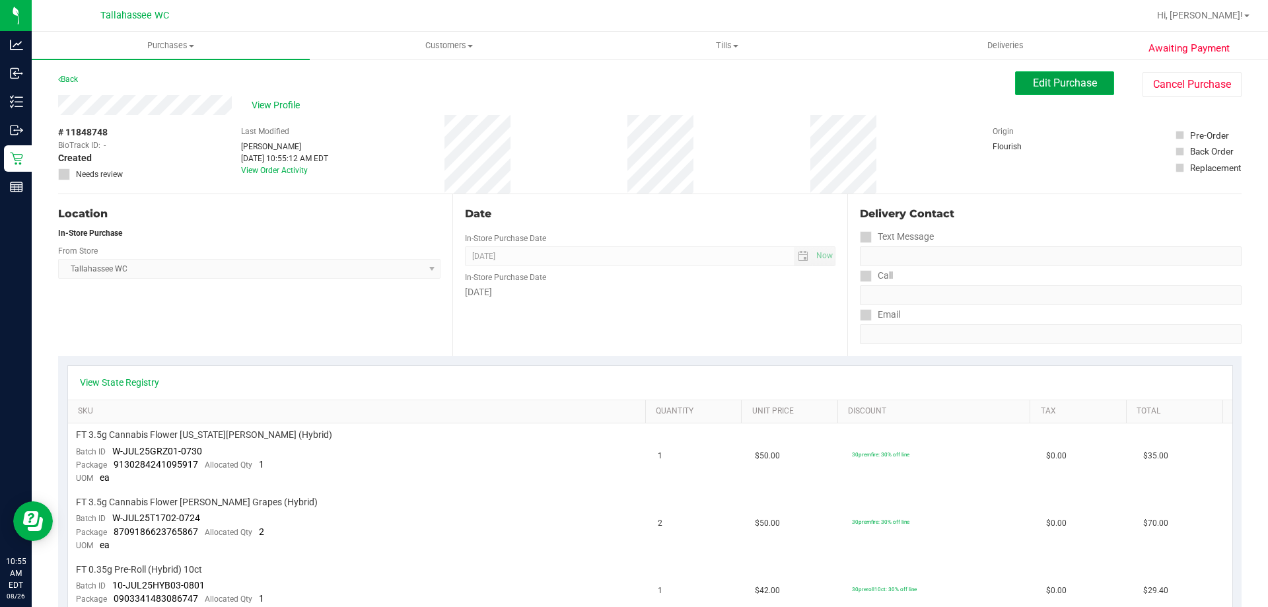
click at [1050, 81] on span "Edit Purchase" at bounding box center [1065, 83] width 64 height 13
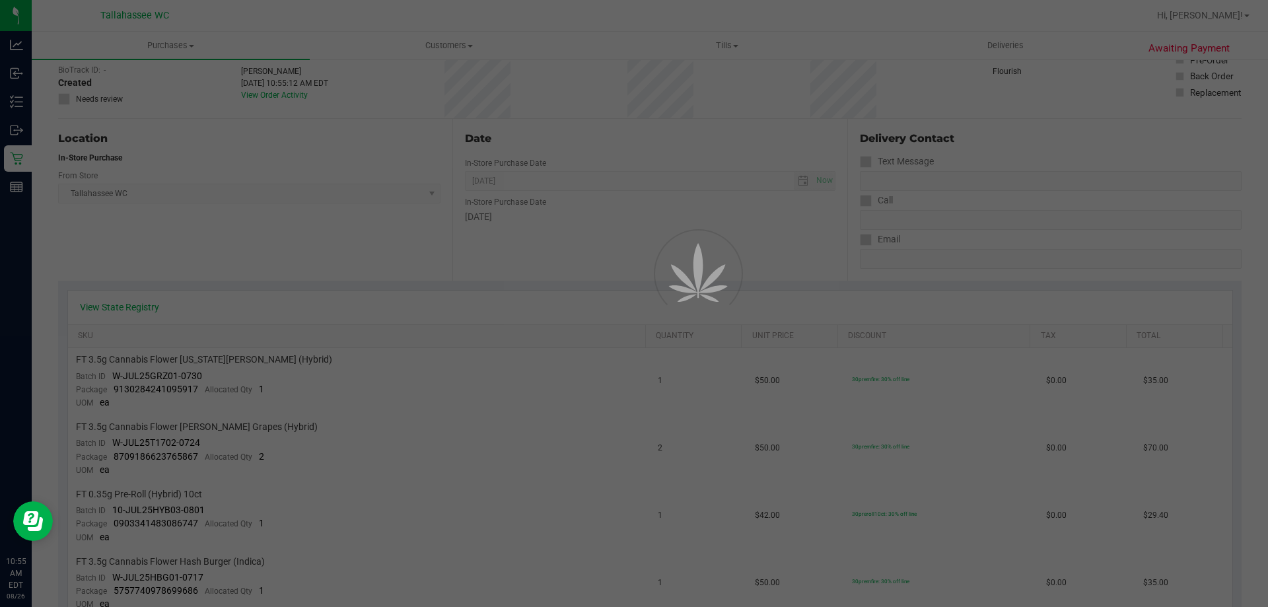
scroll to position [264, 0]
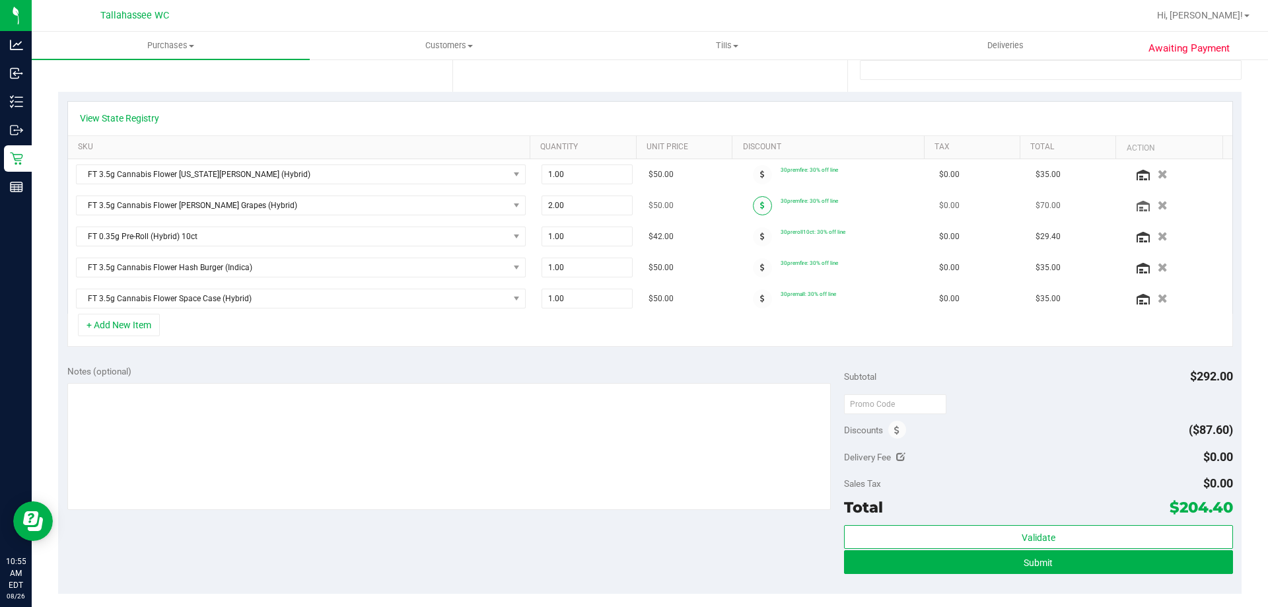
click at [755, 207] on span at bounding box center [762, 205] width 19 height 19
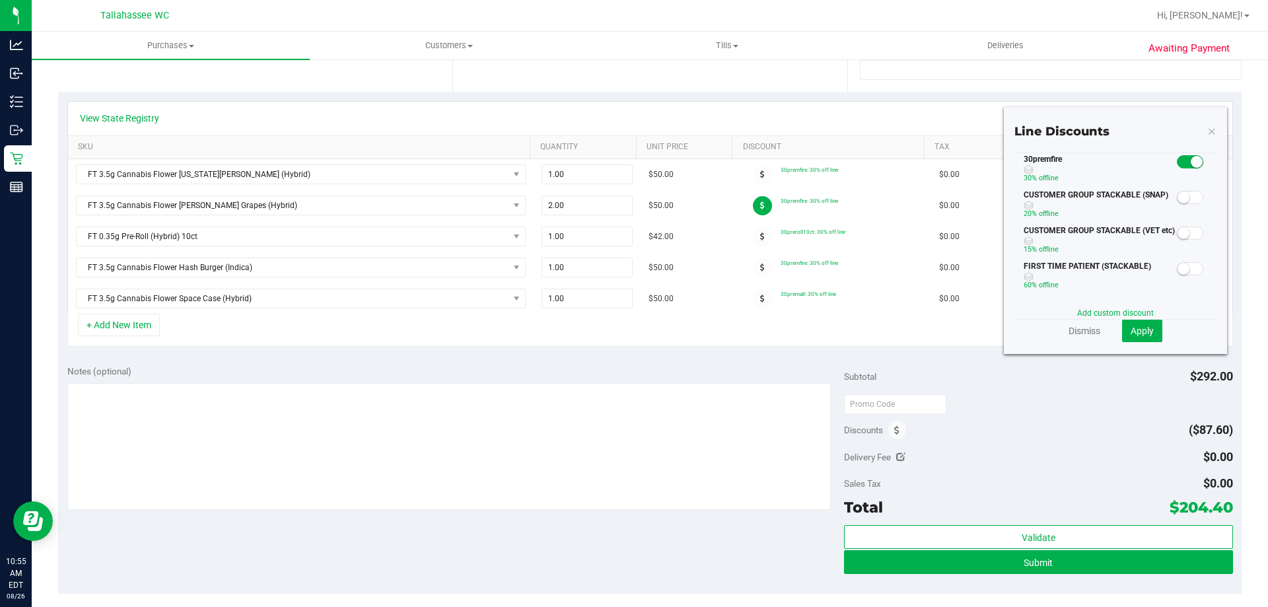
click at [1191, 163] on small at bounding box center [1197, 162] width 12 height 12
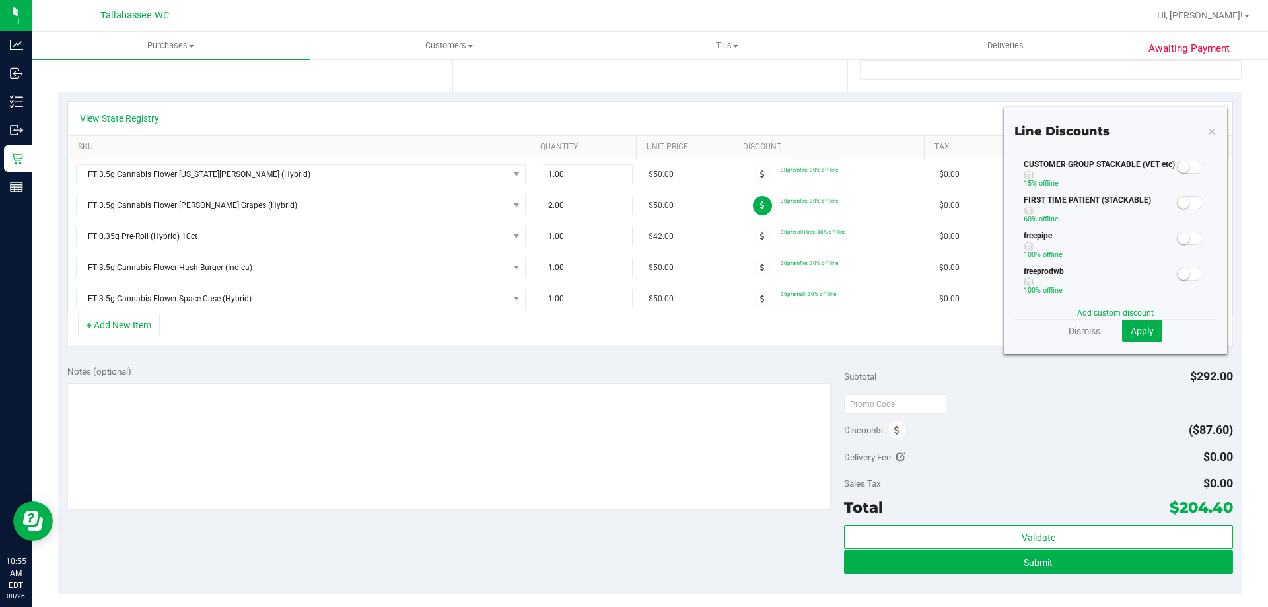
click at [1178, 205] on small at bounding box center [1184, 203] width 12 height 12
click at [1144, 326] on span "Apply" at bounding box center [1142, 331] width 23 height 11
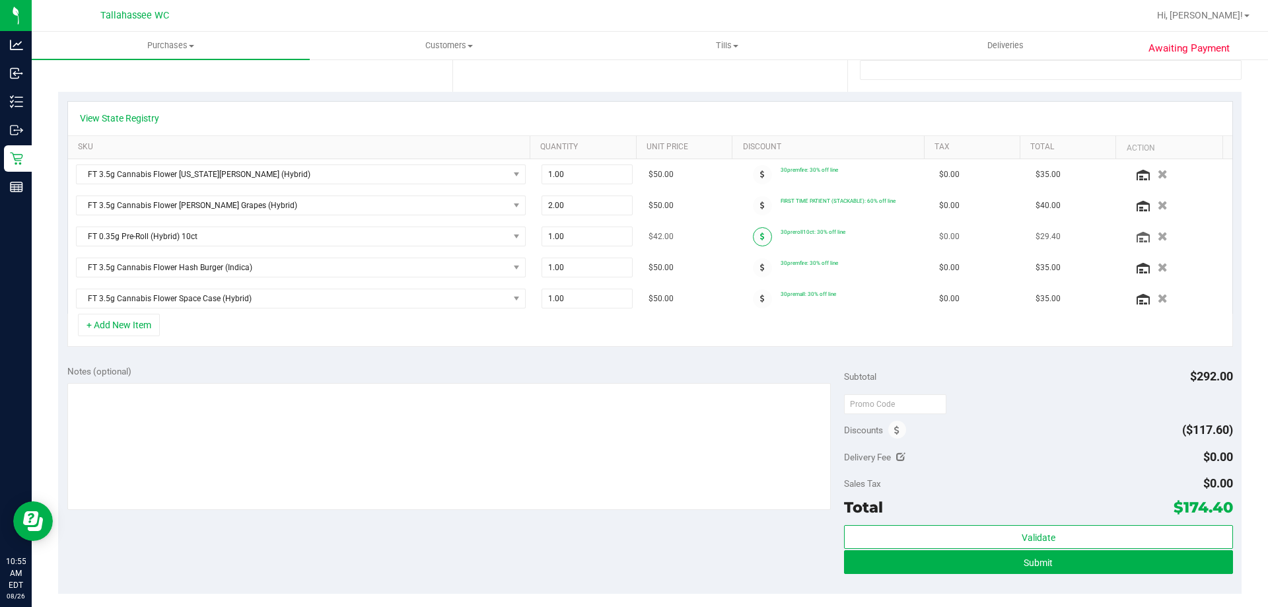
click at [753, 236] on span at bounding box center [762, 236] width 19 height 19
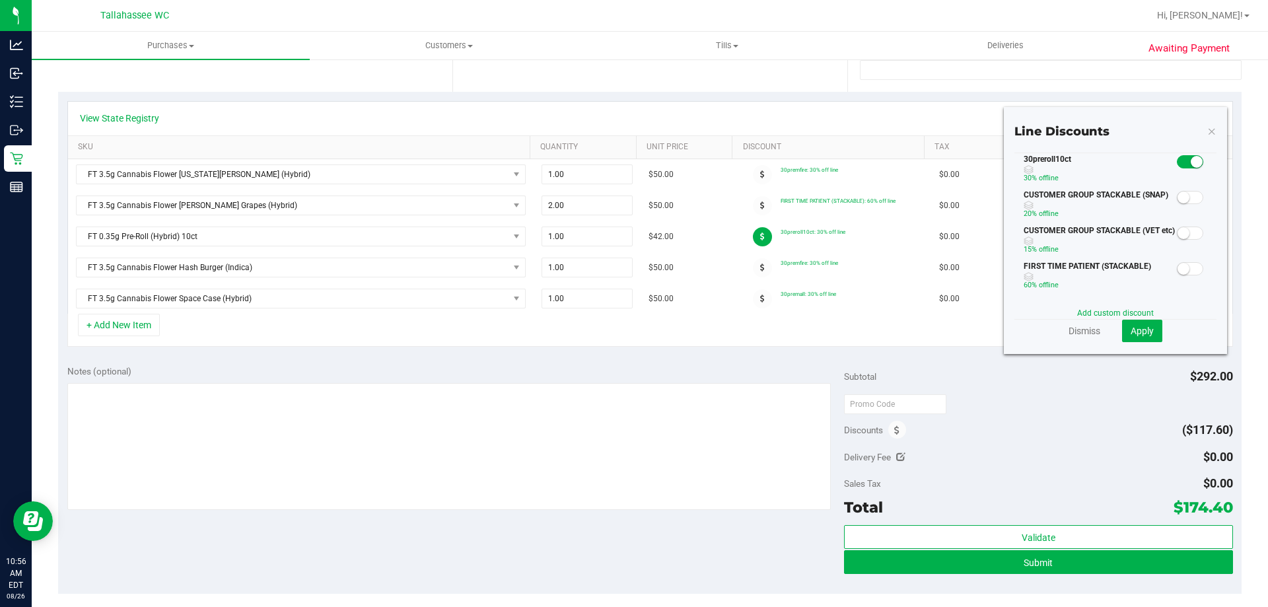
click at [1182, 270] on span at bounding box center [1190, 268] width 26 height 13
click at [1192, 162] on small at bounding box center [1197, 162] width 12 height 12
click at [1136, 328] on span "Apply" at bounding box center [1142, 331] width 23 height 11
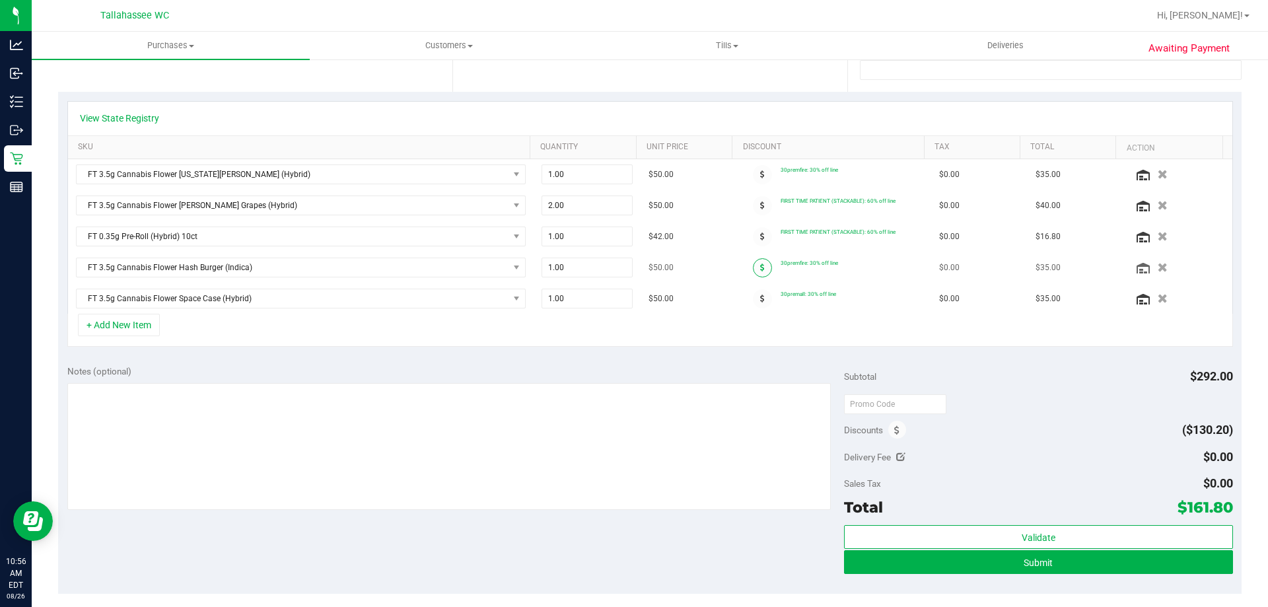
click at [760, 270] on icon at bounding box center [762, 268] width 5 height 8
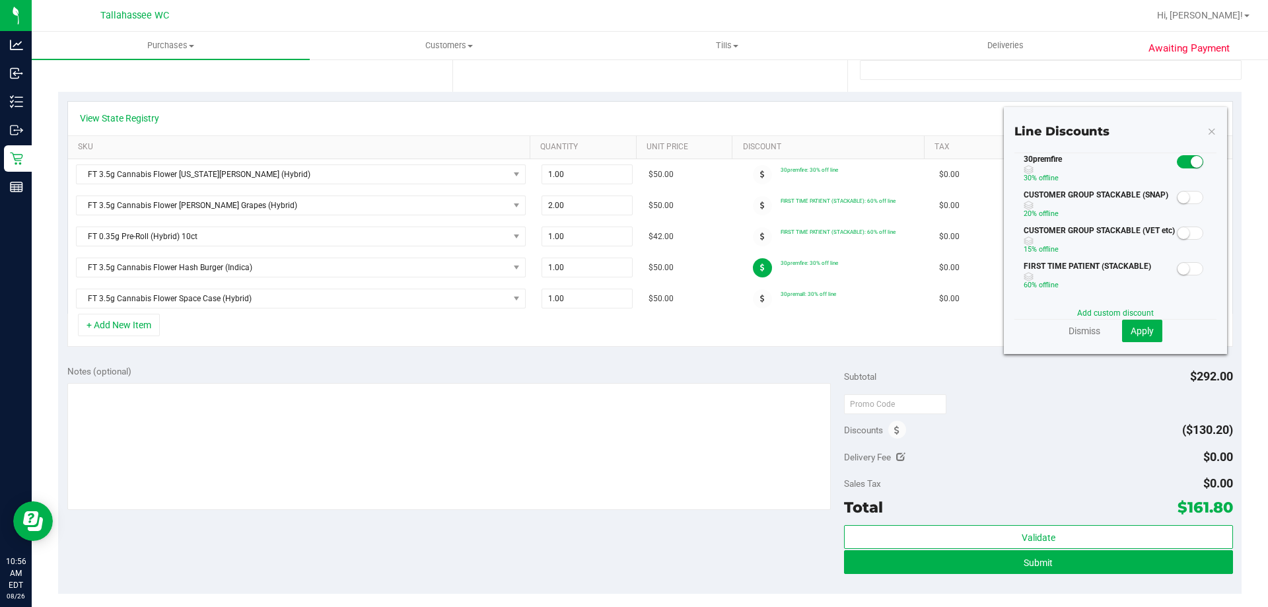
click at [1191, 162] on small at bounding box center [1197, 162] width 12 height 12
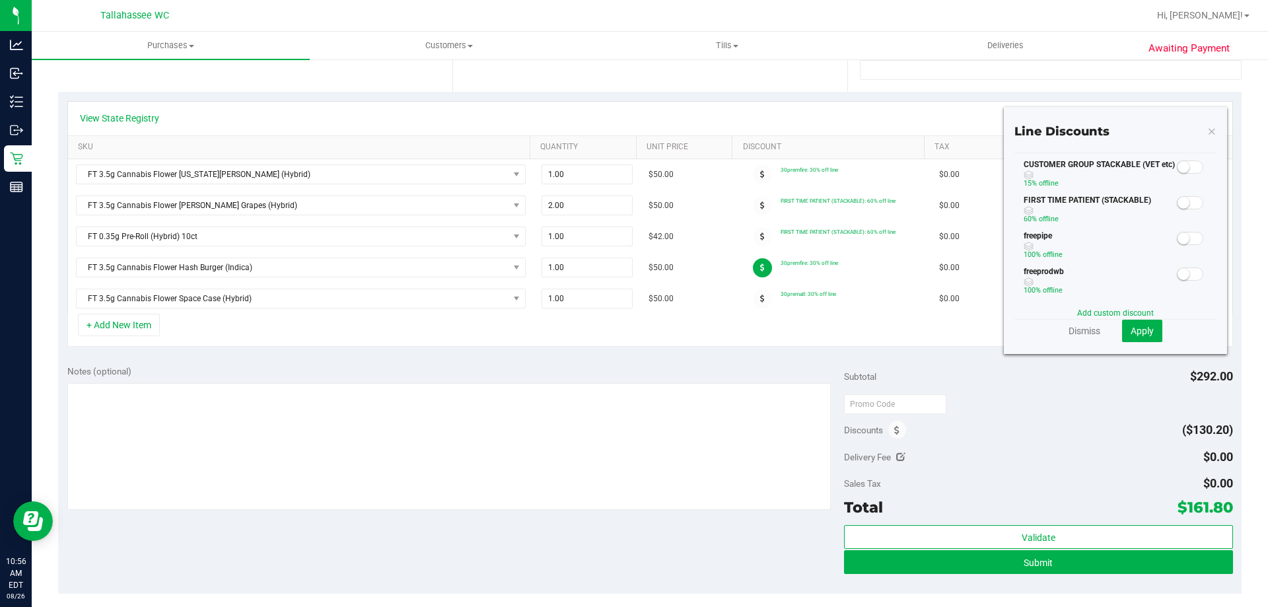
click at [1180, 207] on span at bounding box center [1190, 202] width 26 height 13
click at [1144, 334] on span "Apply" at bounding box center [1142, 331] width 23 height 11
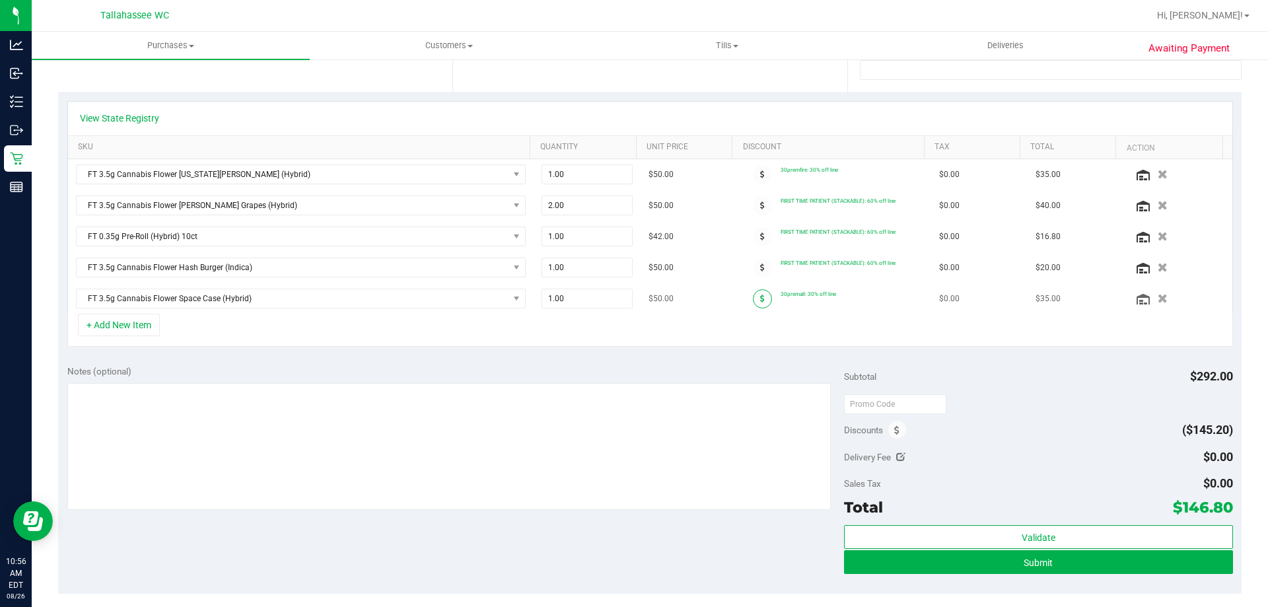
click at [755, 297] on span at bounding box center [762, 298] width 19 height 19
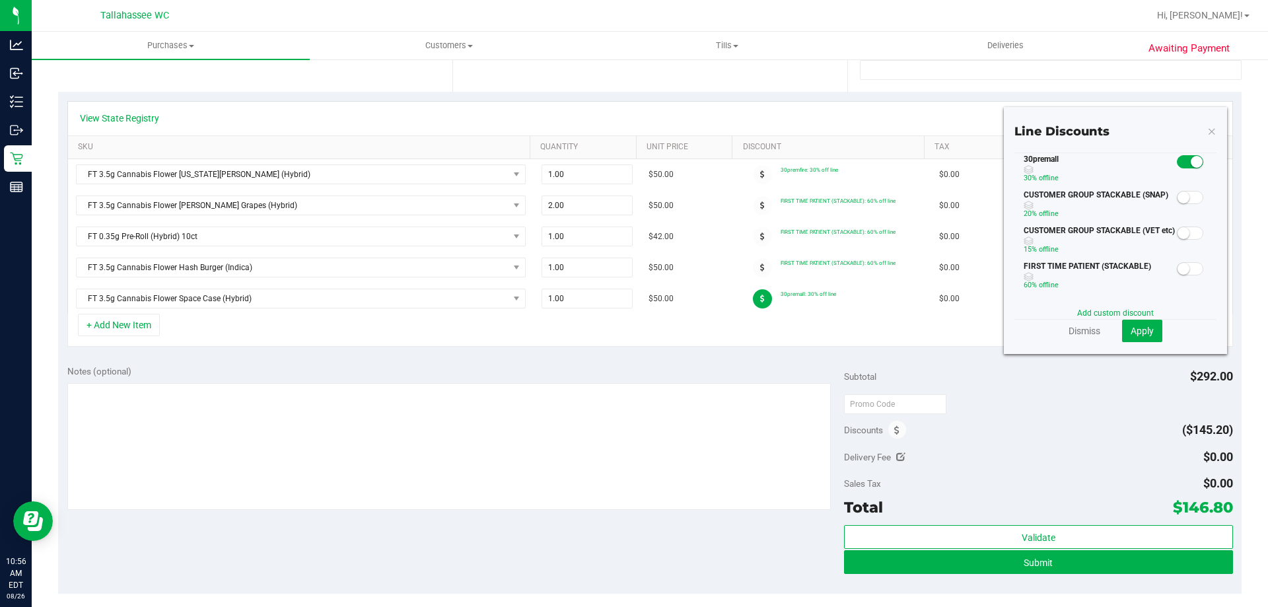
click at [1191, 161] on small at bounding box center [1197, 162] width 12 height 12
click at [1181, 270] on span at bounding box center [1190, 268] width 26 height 13
click at [1142, 334] on span "Apply" at bounding box center [1142, 331] width 23 height 11
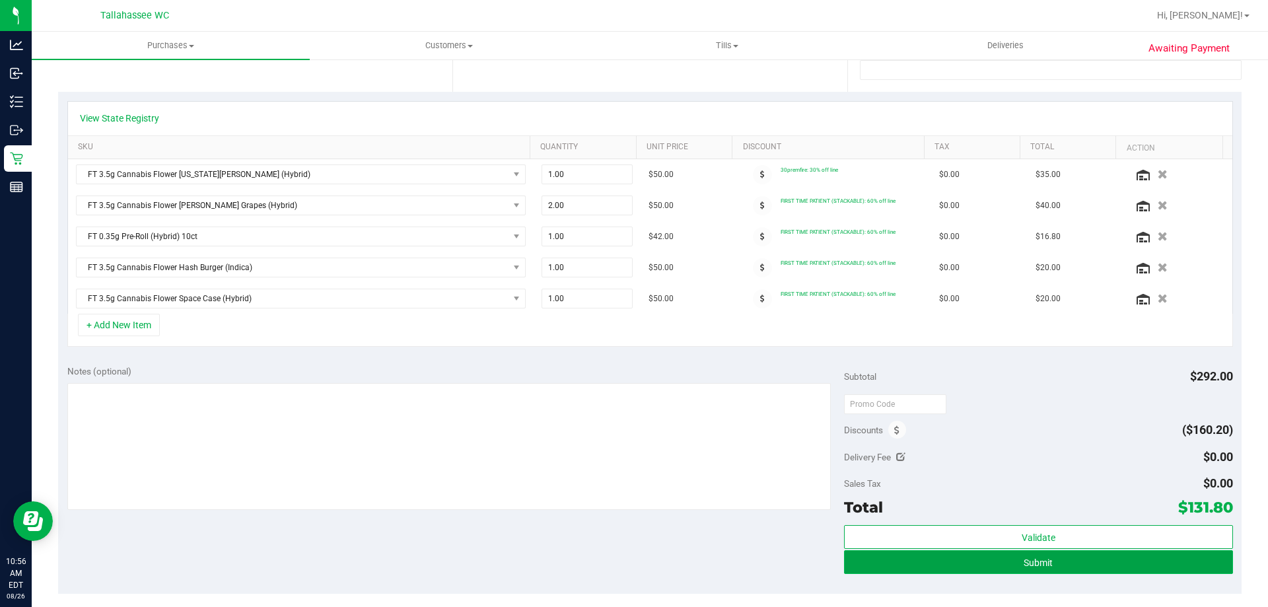
click at [1142, 561] on button "Submit" at bounding box center [1038, 562] width 388 height 24
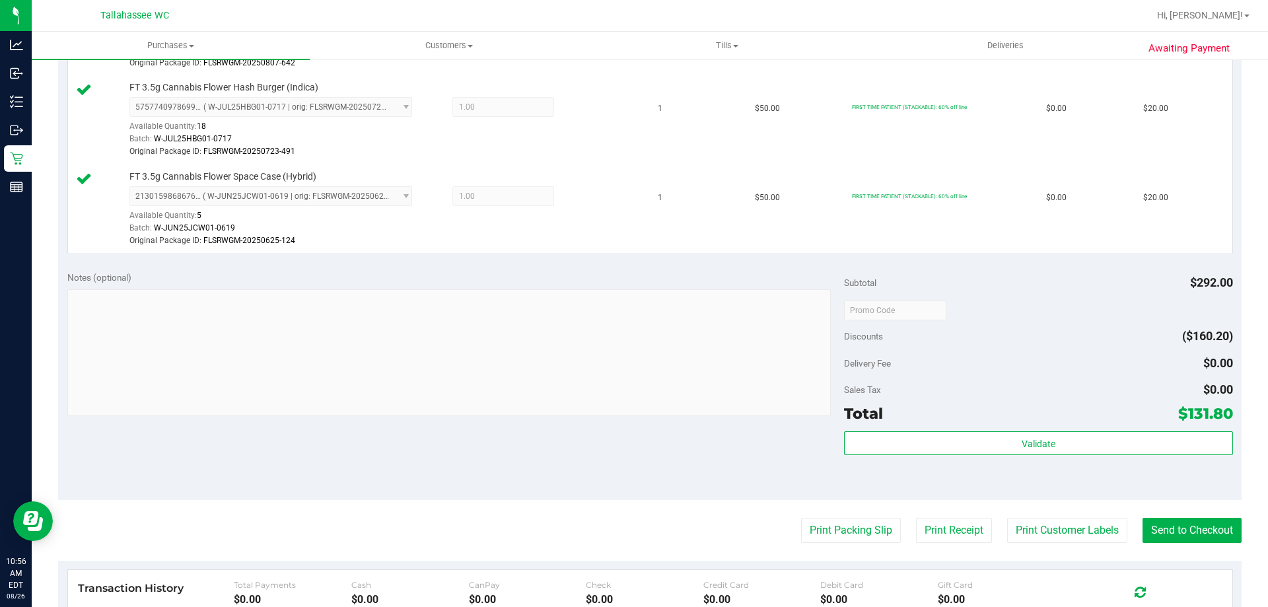
scroll to position [842, 0]
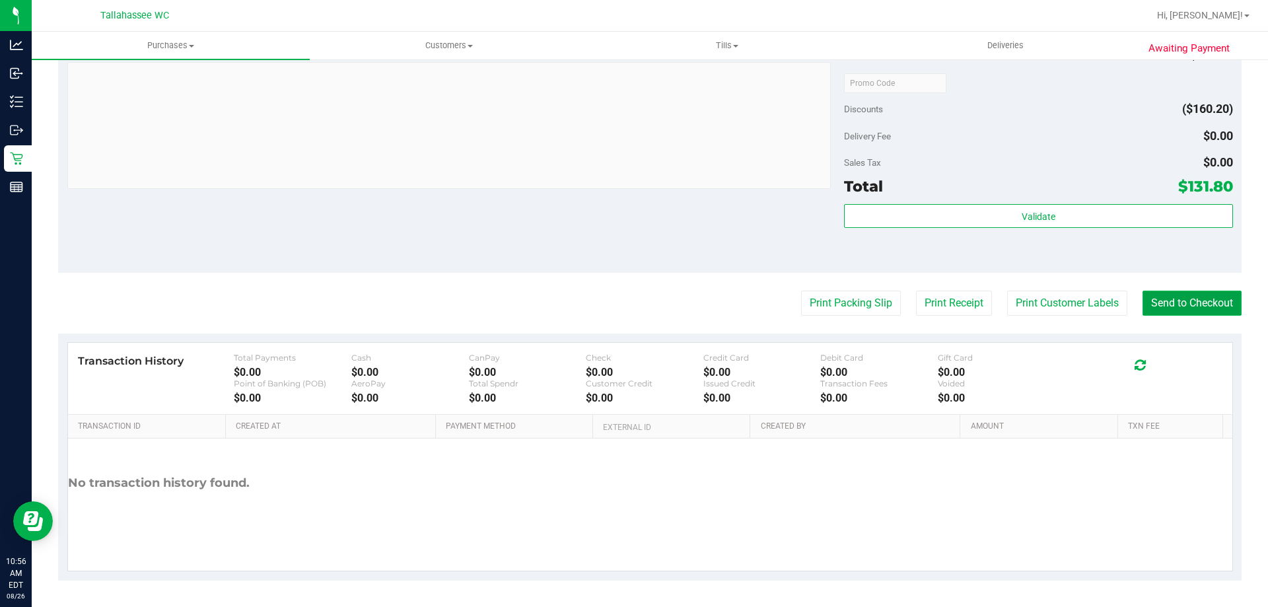
click at [1201, 307] on button "Send to Checkout" at bounding box center [1192, 303] width 99 height 25
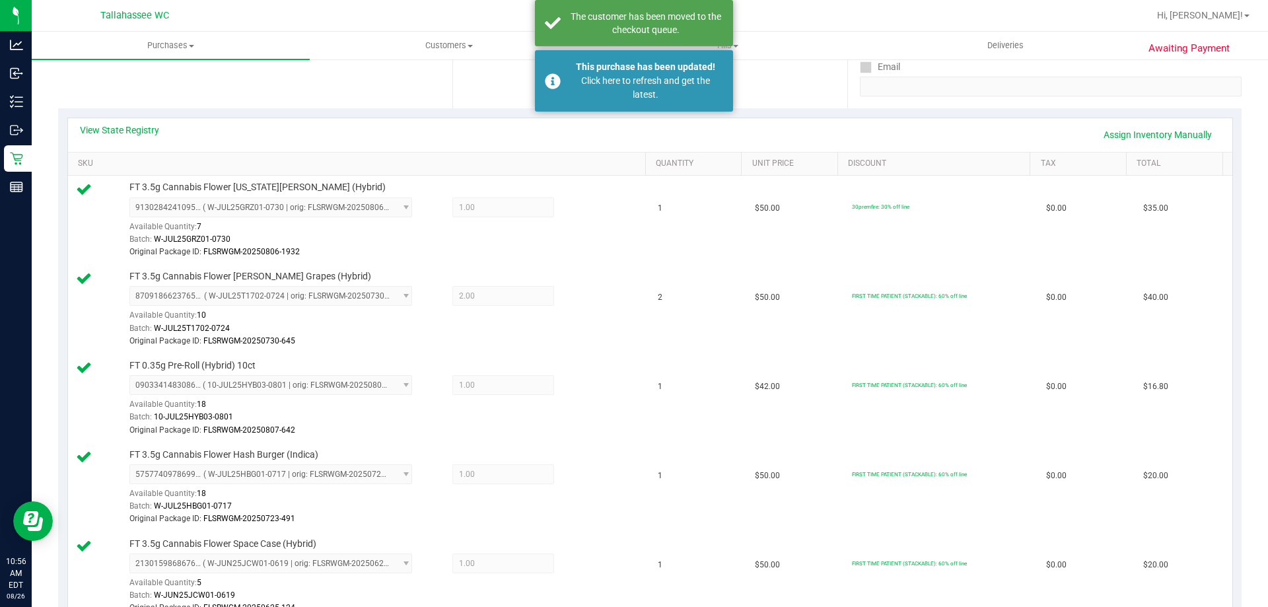
scroll to position [0, 0]
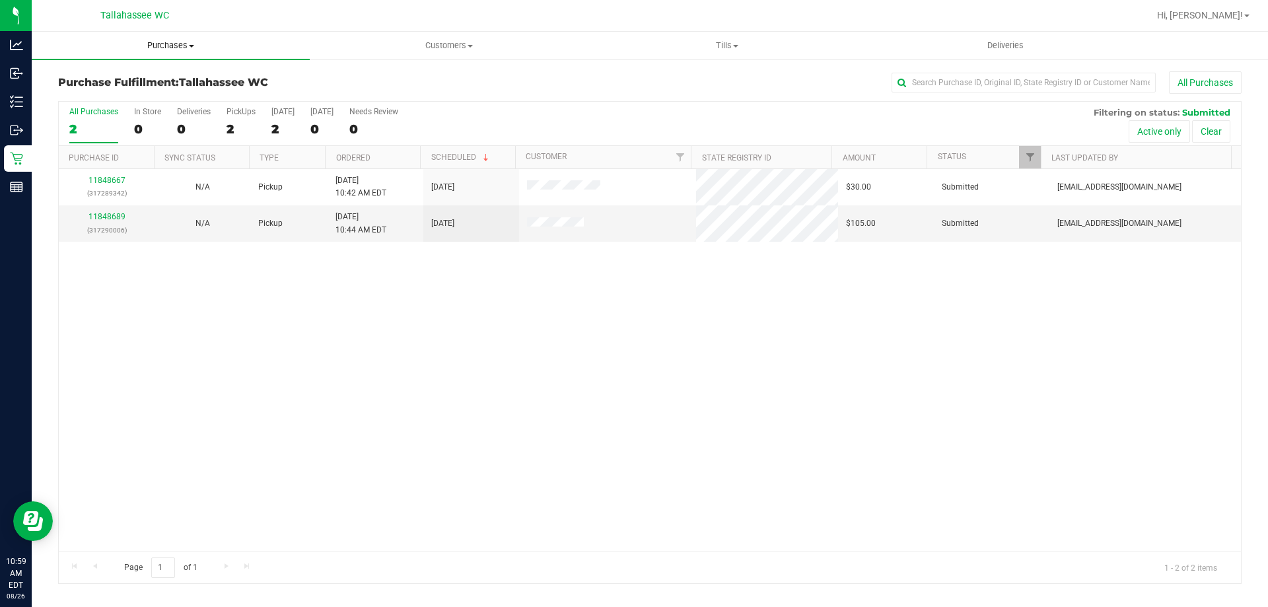
click at [153, 46] on span "Purchases" at bounding box center [171, 46] width 278 height 12
click at [427, 96] on div "Purchase Fulfillment: Tallahassee WC All Purchases" at bounding box center [650, 85] width 1184 height 29
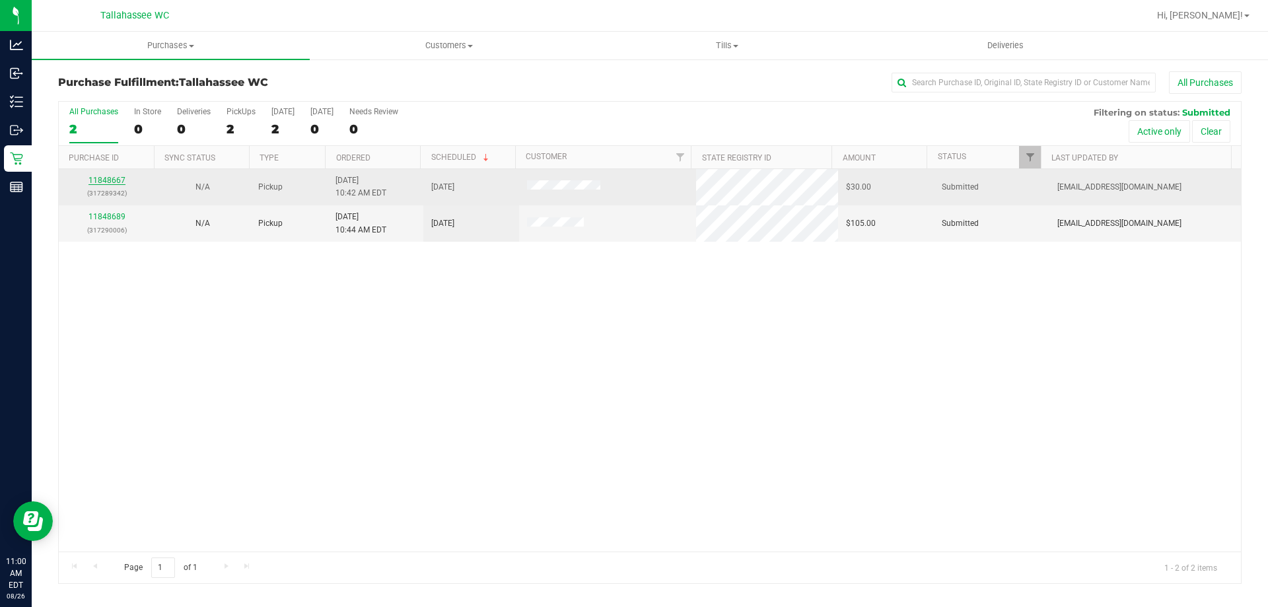
click at [100, 178] on link "11848667" at bounding box center [107, 180] width 37 height 9
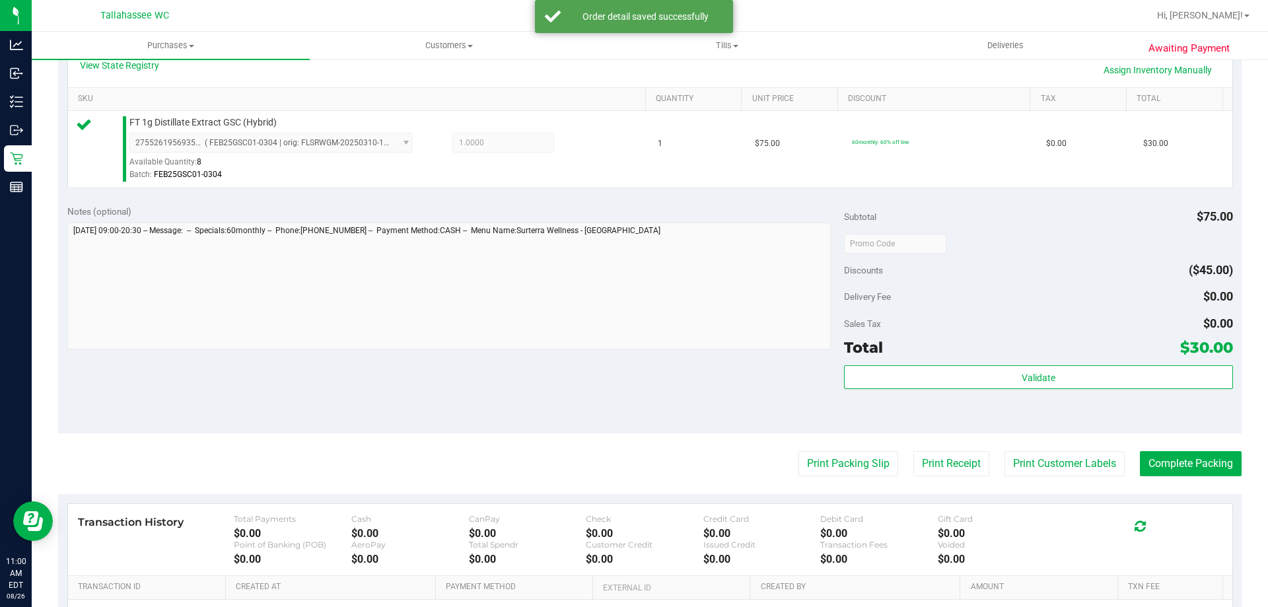
scroll to position [330, 0]
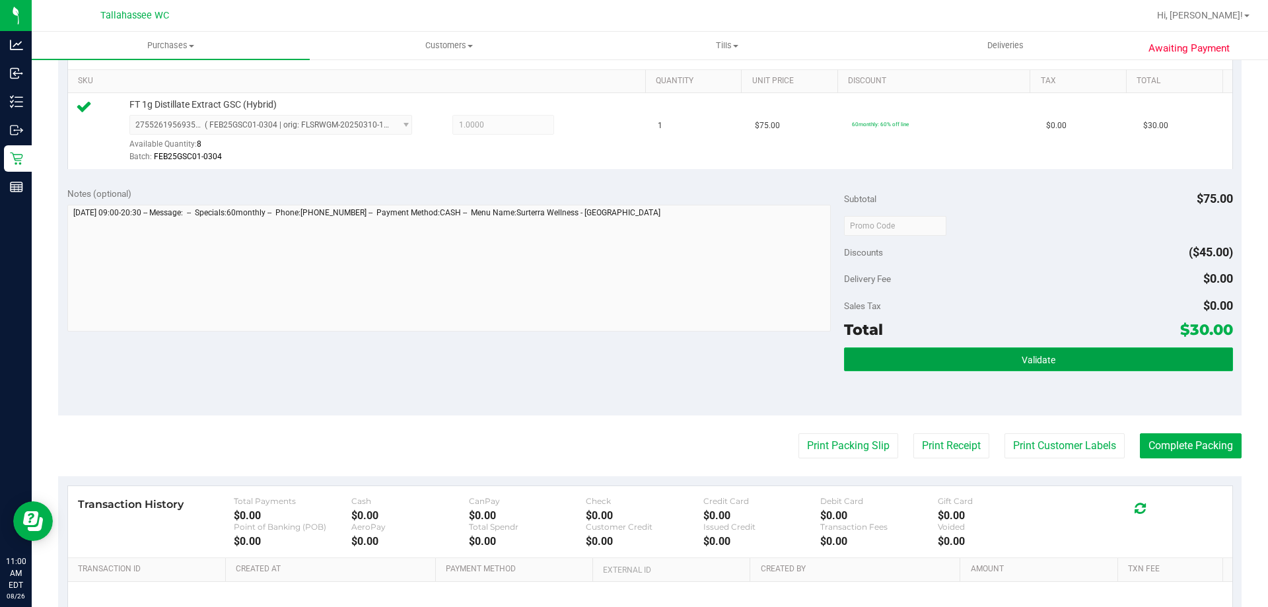
click at [918, 361] on button "Validate" at bounding box center [1038, 359] width 388 height 24
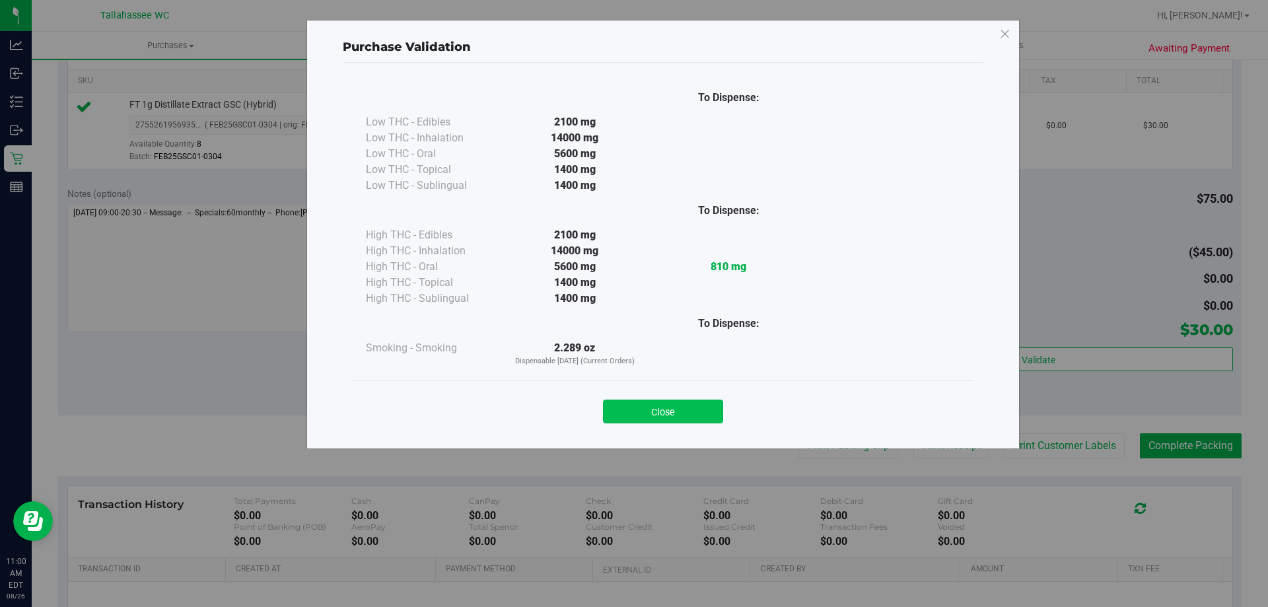
click at [674, 414] on button "Close" at bounding box center [663, 412] width 120 height 24
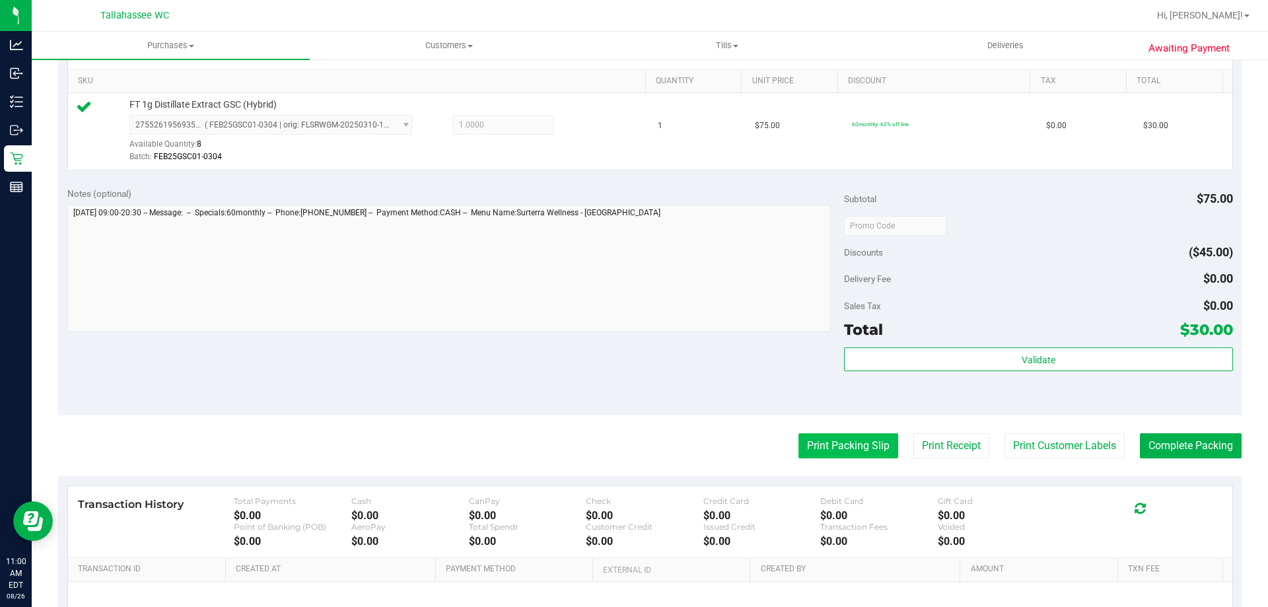
click at [842, 449] on button "Print Packing Slip" at bounding box center [849, 445] width 100 height 25
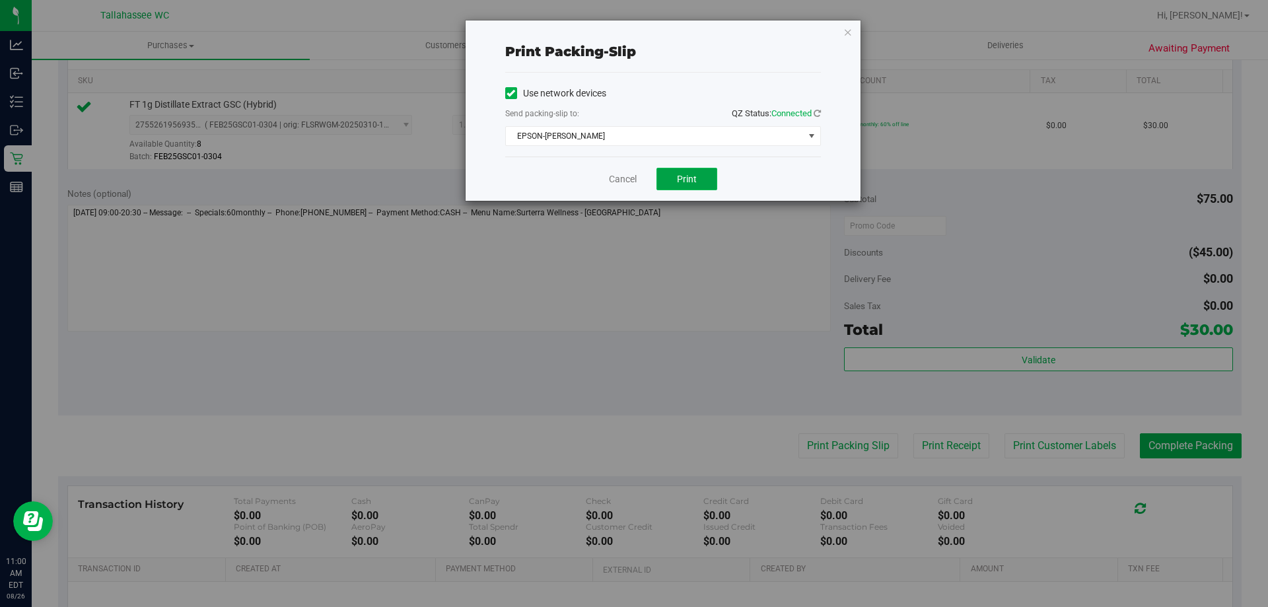
click at [702, 186] on button "Print" at bounding box center [687, 179] width 61 height 22
click at [624, 176] on link "Cancel" at bounding box center [623, 179] width 28 height 14
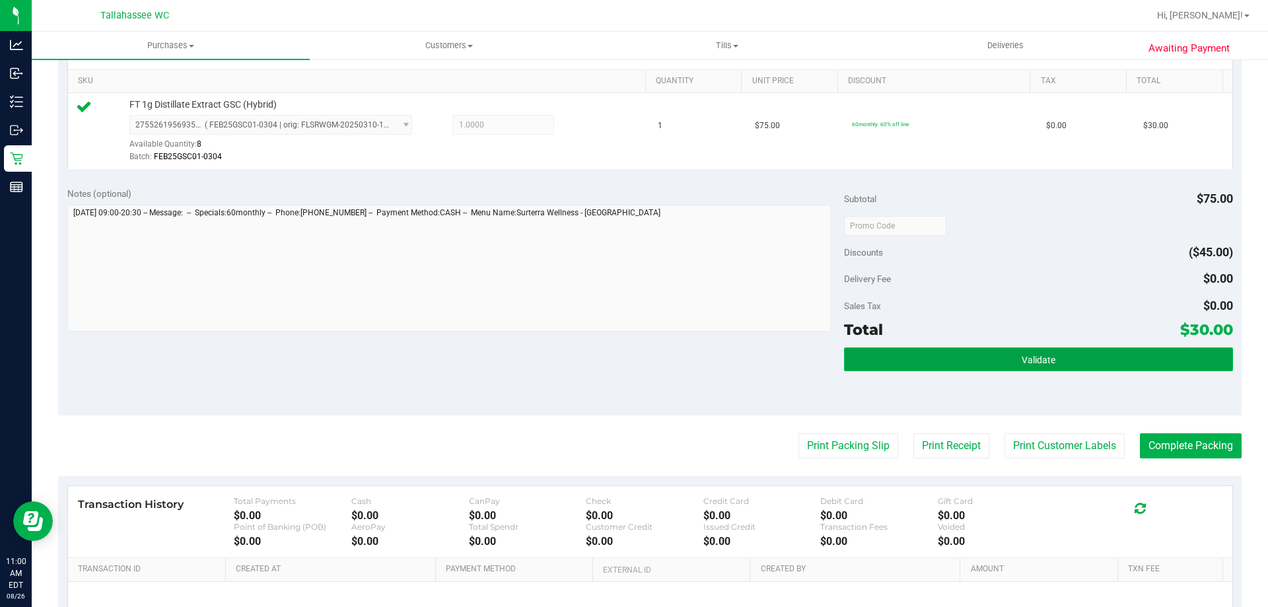
click at [1044, 359] on span "Validate" at bounding box center [1039, 360] width 34 height 11
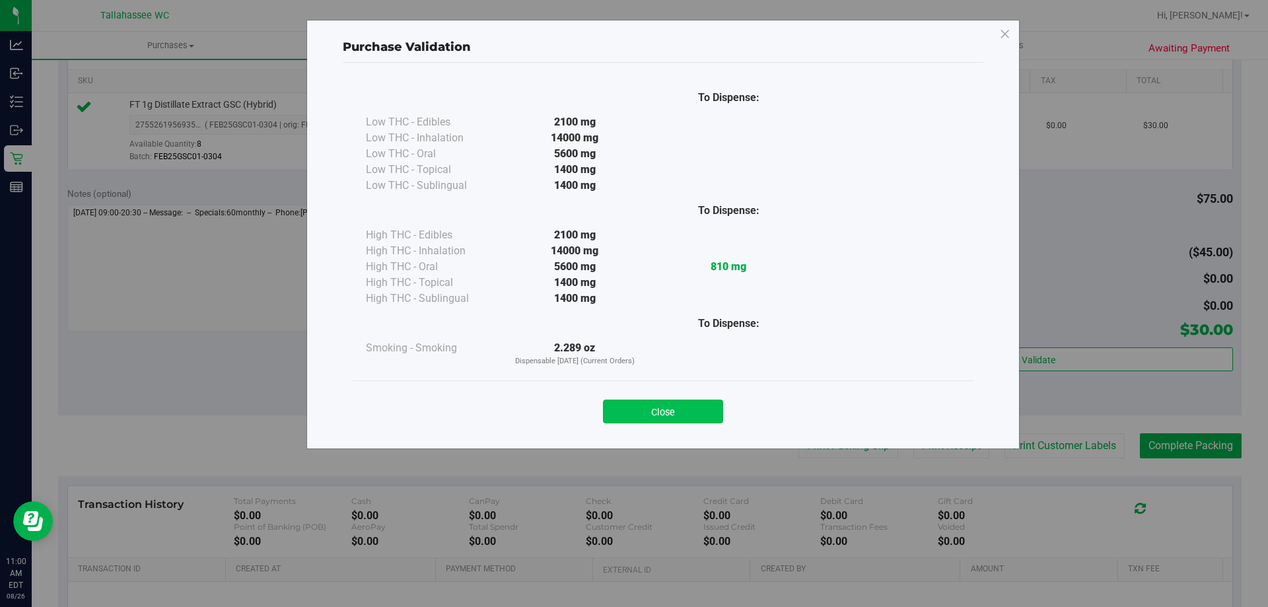
click at [696, 419] on button "Close" at bounding box center [663, 412] width 120 height 24
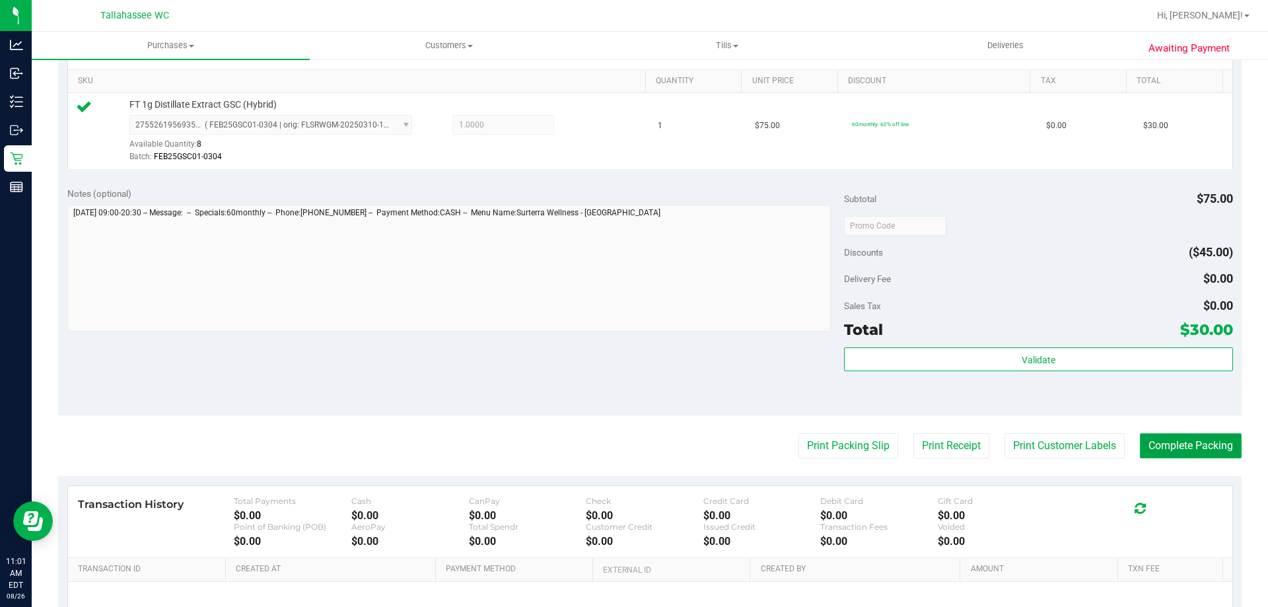
click at [1179, 450] on button "Complete Packing" at bounding box center [1191, 445] width 102 height 25
